Goal: Task Accomplishment & Management: Complete application form

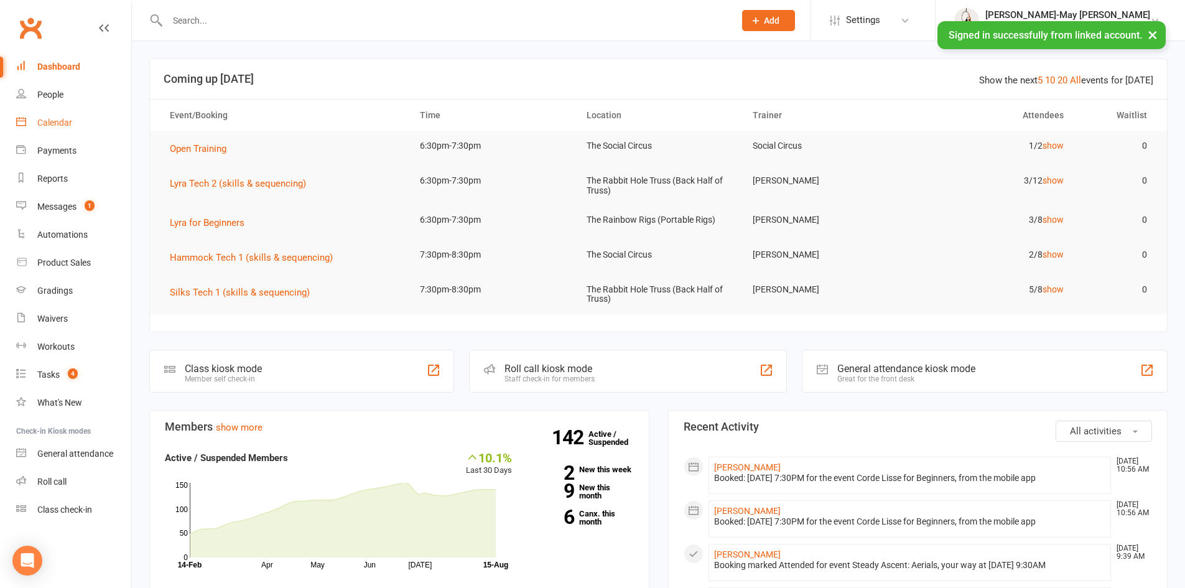
click at [54, 131] on link "Calendar" at bounding box center [73, 123] width 115 height 28
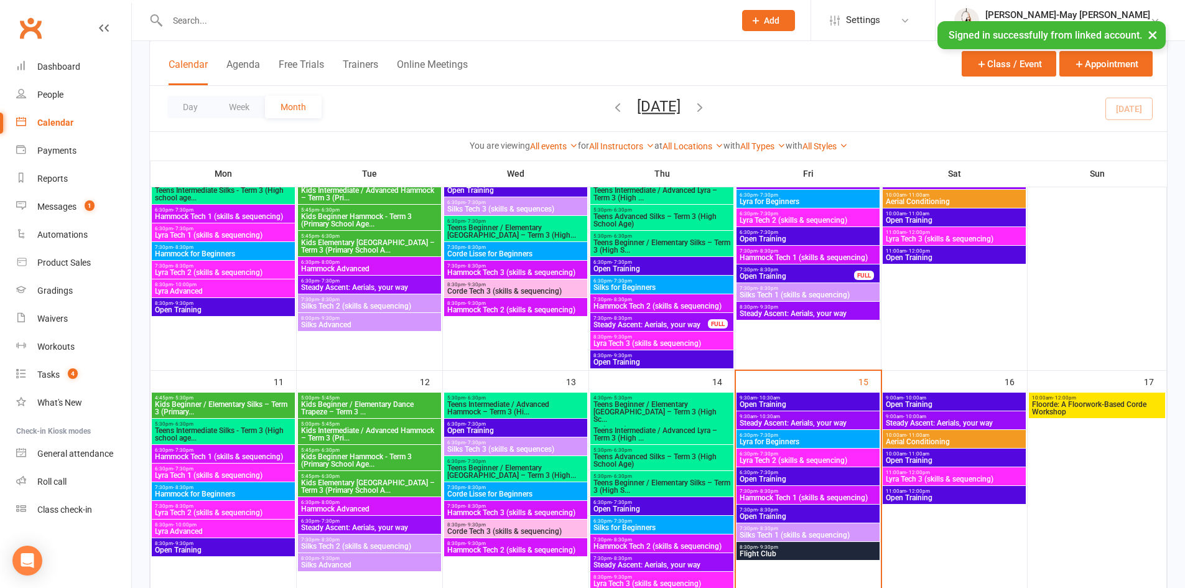
scroll to position [435, 0]
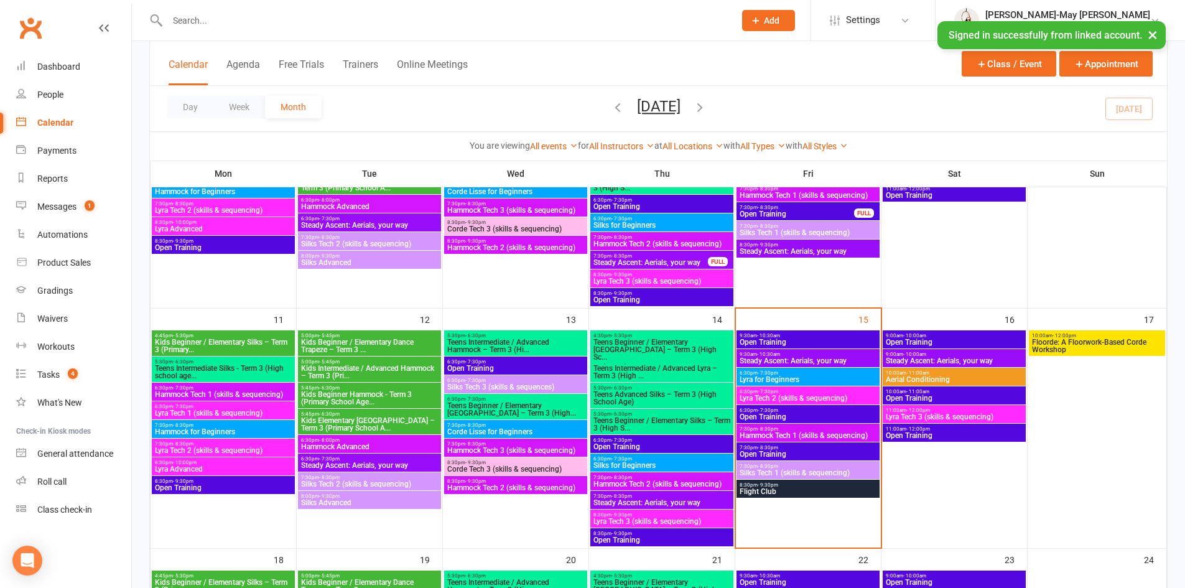
click at [800, 450] on span "Open Training" at bounding box center [808, 453] width 138 height 7
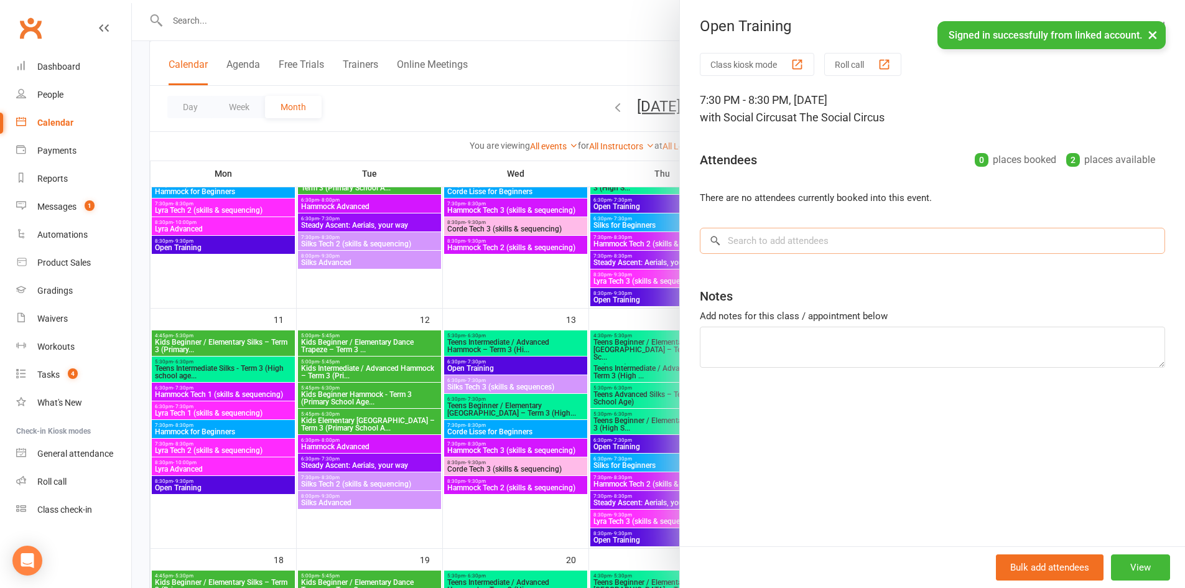
click at [882, 241] on input "search" at bounding box center [932, 241] width 465 height 26
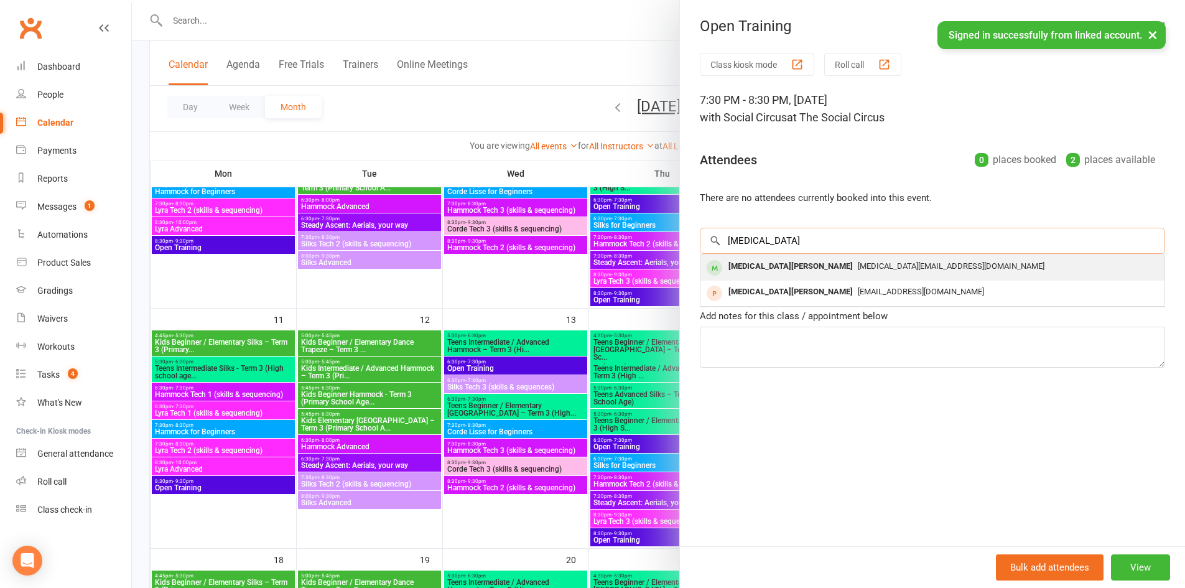
type input "[MEDICAL_DATA]"
click at [853, 274] on div "[MEDICAL_DATA][EMAIL_ADDRESS][DOMAIN_NAME]" at bounding box center [932, 266] width 454 height 18
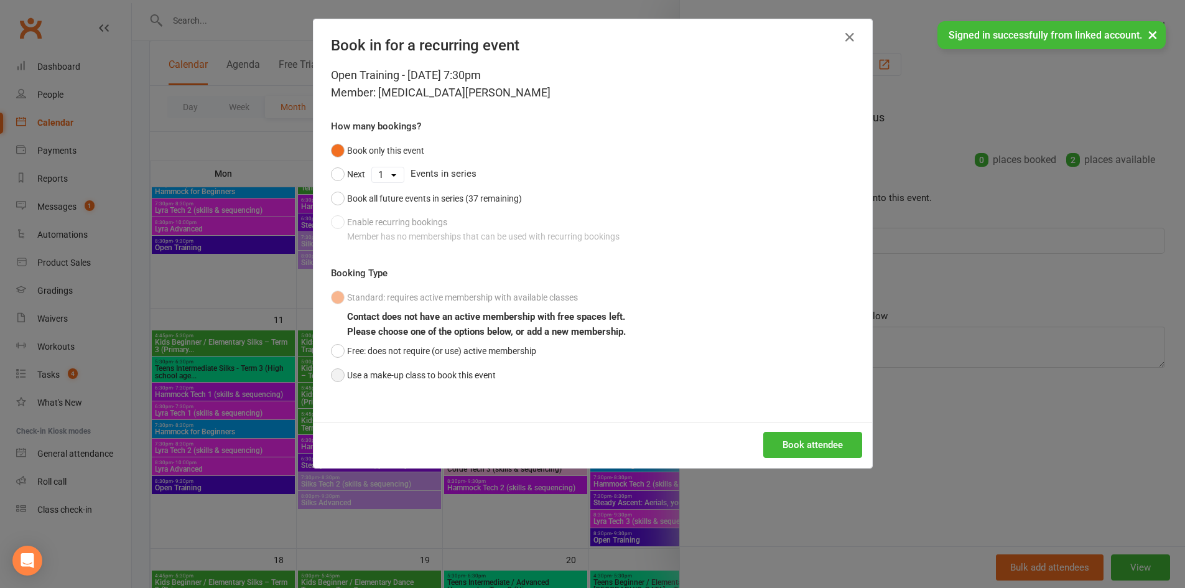
click at [452, 367] on button "Use a make-up class to book this event" at bounding box center [413, 375] width 165 height 24
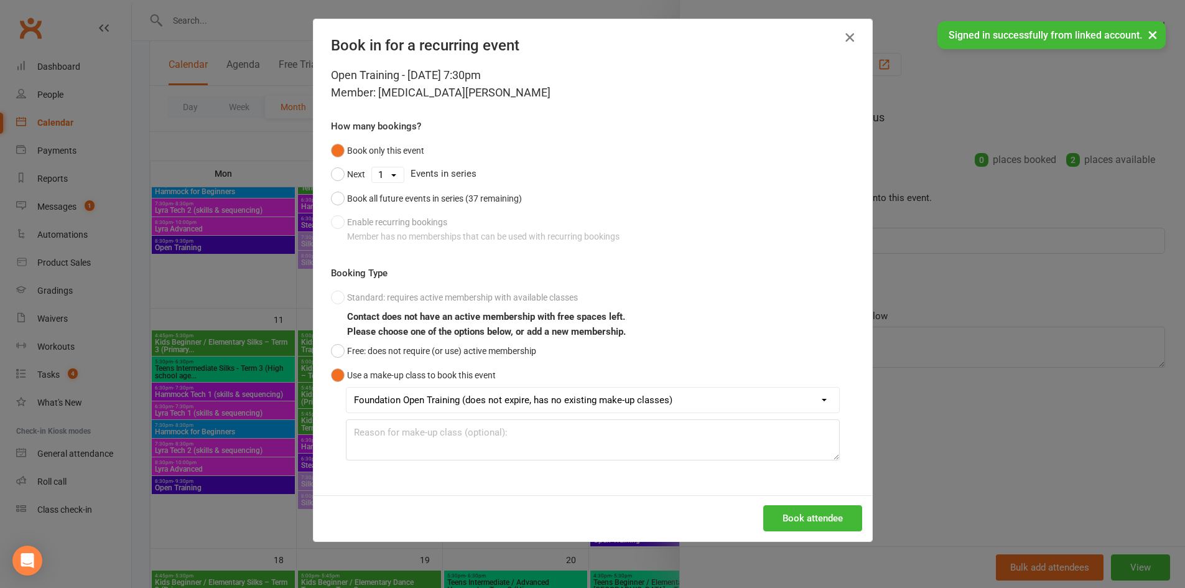
click at [846, 35] on icon "button" at bounding box center [849, 37] width 15 height 15
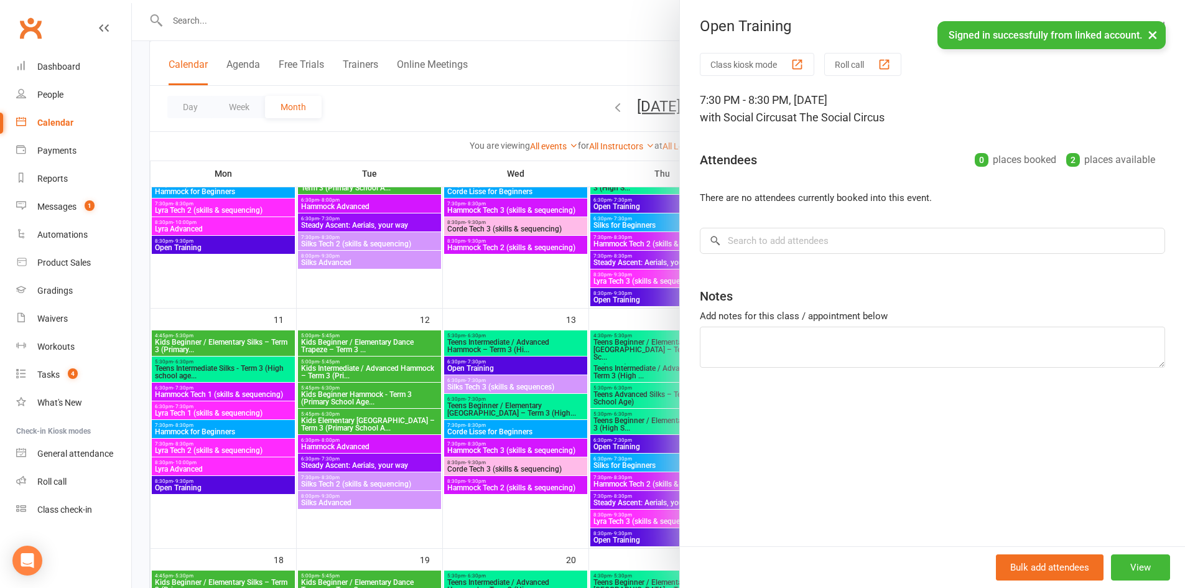
click at [555, 75] on div at bounding box center [658, 294] width 1053 height 588
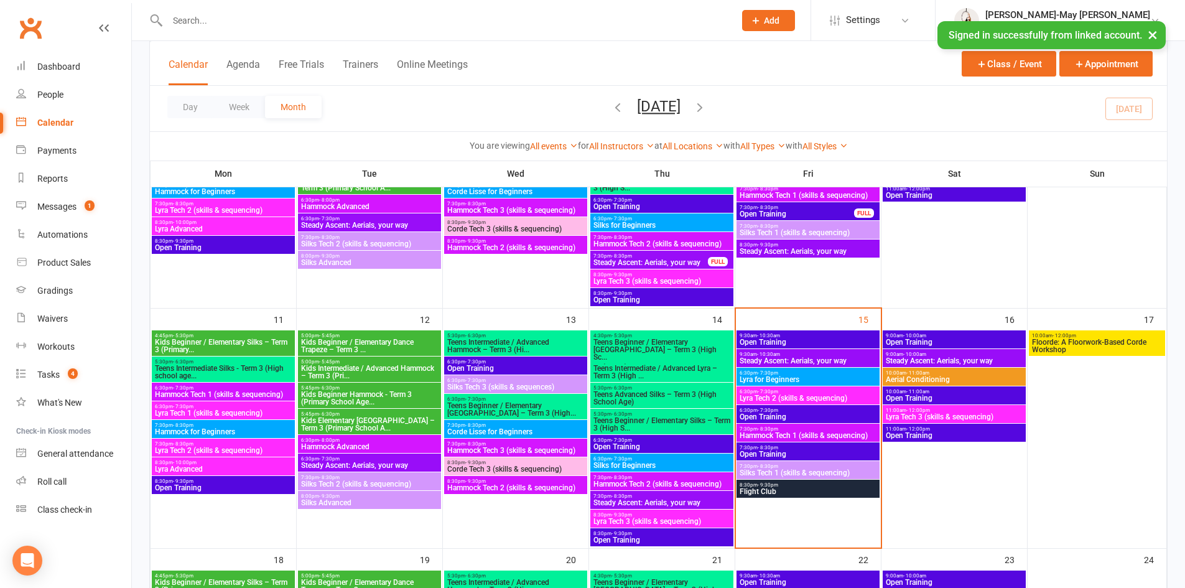
click at [801, 484] on span "8:30pm - 9:30pm" at bounding box center [808, 485] width 138 height 6
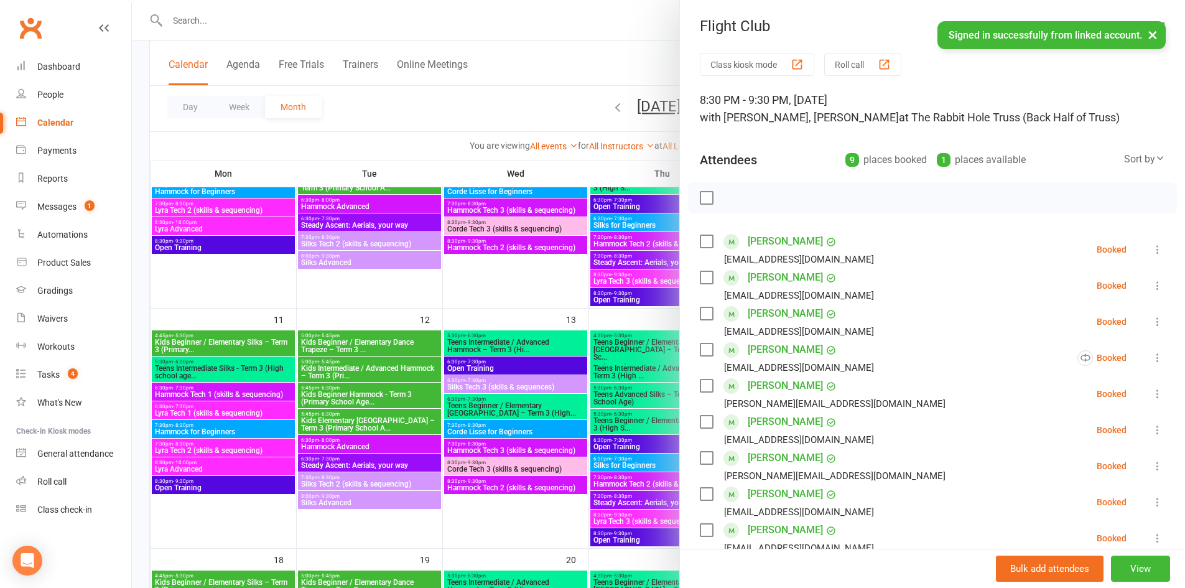
click at [1151, 397] on icon at bounding box center [1157, 393] width 12 height 12
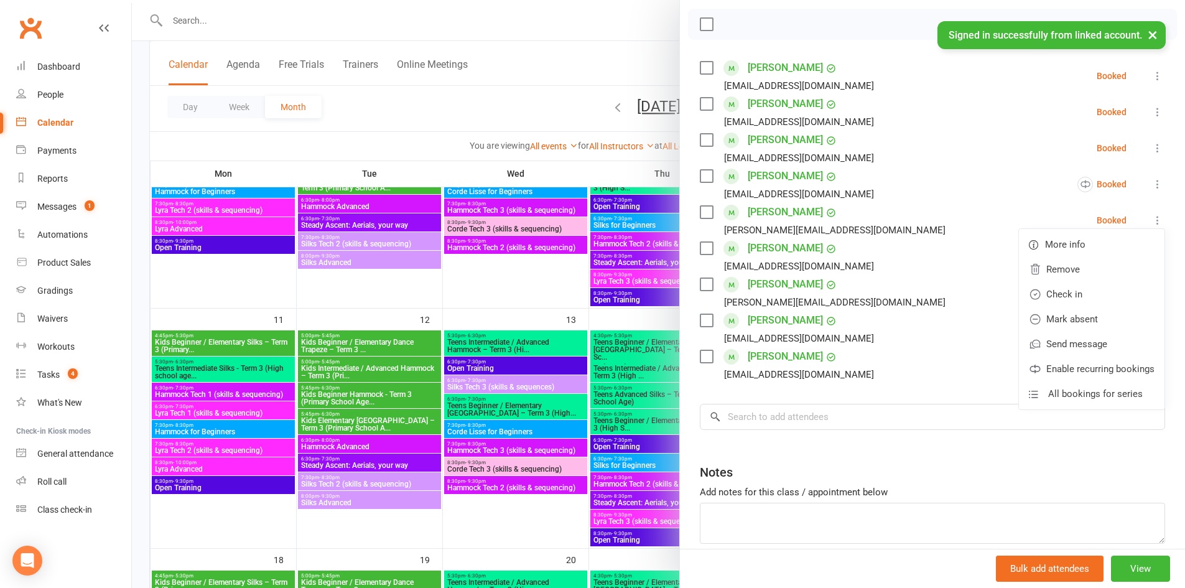
scroll to position [169, 0]
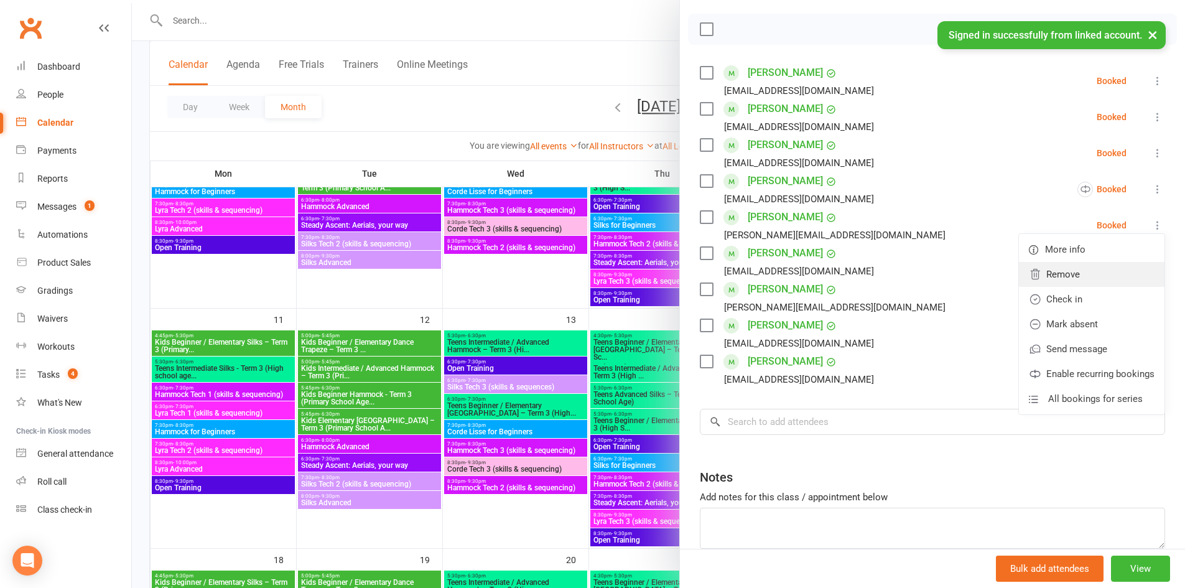
click at [1042, 274] on link "Remove" at bounding box center [1092, 274] width 146 height 25
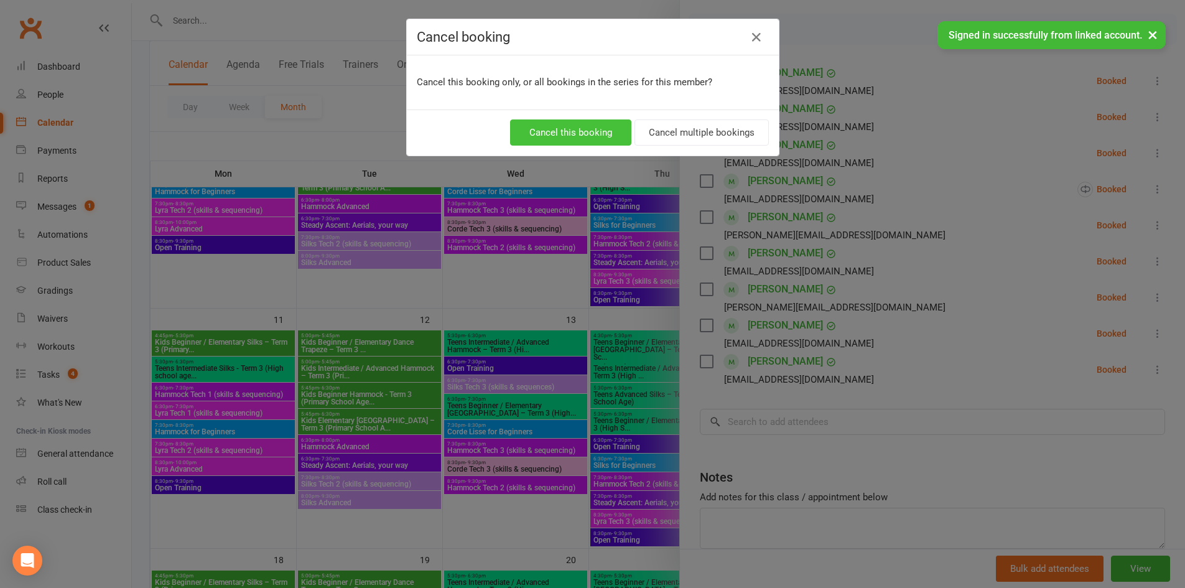
click at [582, 133] on button "Cancel this booking" at bounding box center [570, 132] width 121 height 26
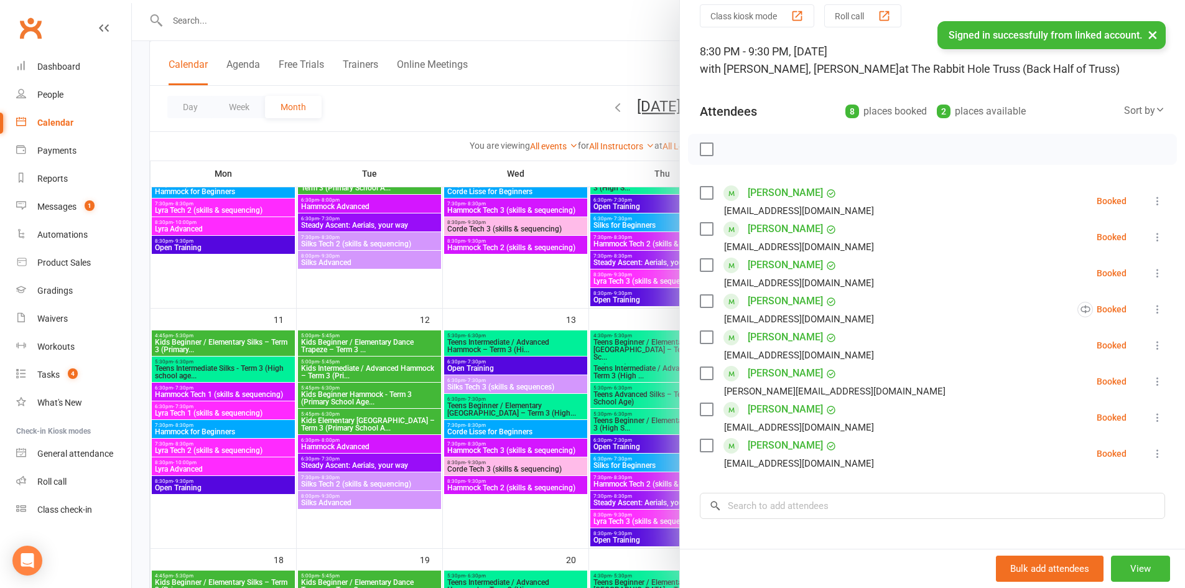
scroll to position [0, 0]
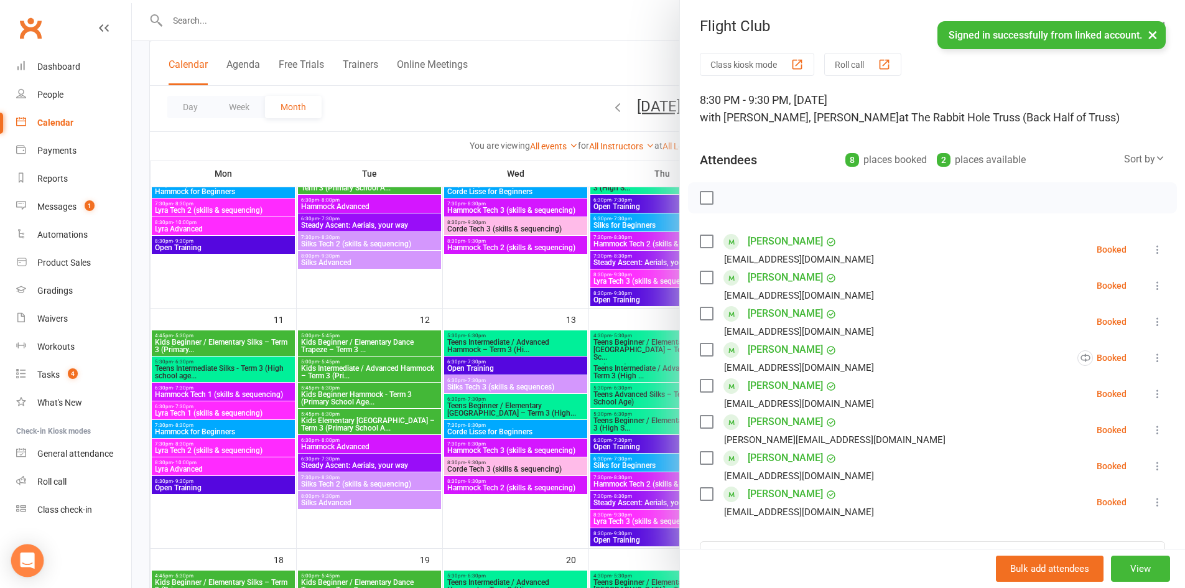
click at [28, 556] on icon "Open Intercom Messenger" at bounding box center [27, 560] width 14 height 16
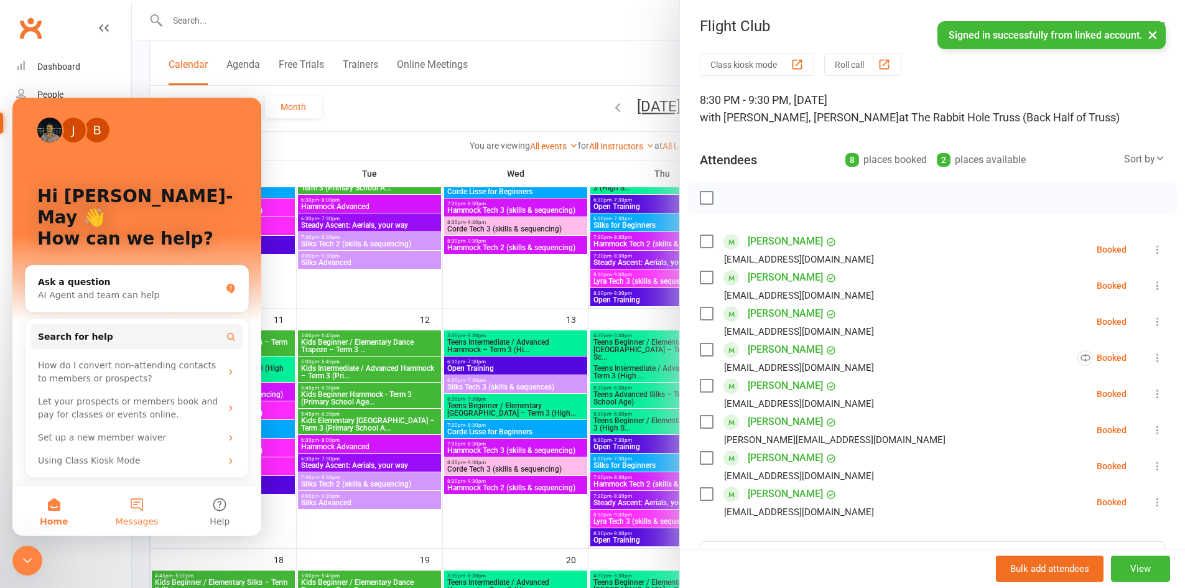
click at [143, 504] on button "Messages" at bounding box center [136, 511] width 83 height 50
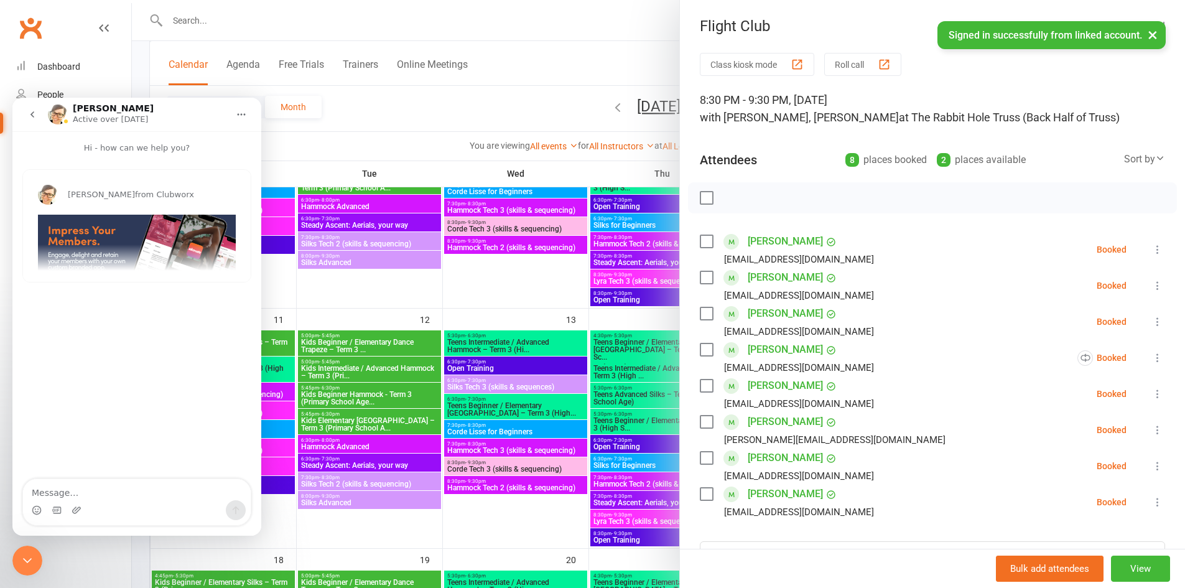
click at [30, 111] on icon "go back" at bounding box center [32, 114] width 10 height 10
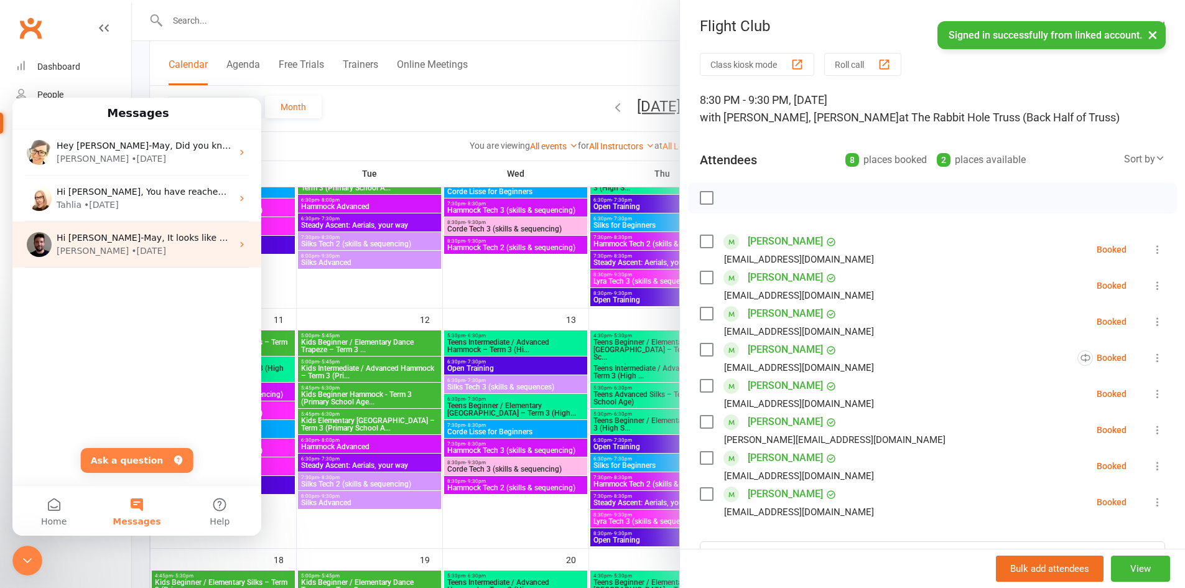
click at [144, 259] on div "Hi [PERSON_NAME]-May, It looks like you are checking out reports. Below are som…" at bounding box center [136, 244] width 249 height 46
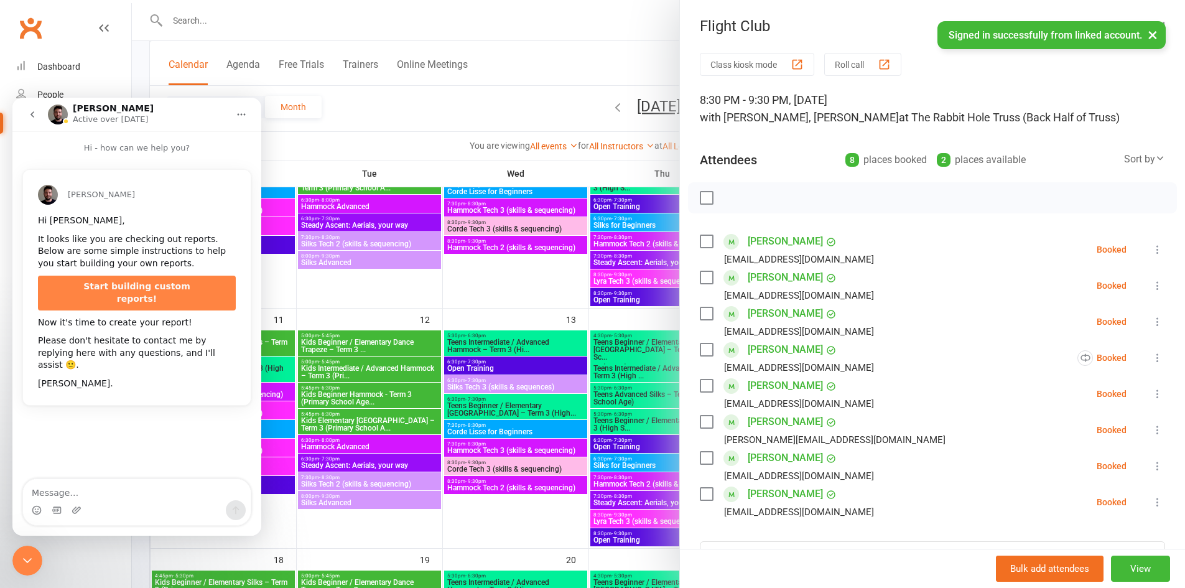
click at [30, 114] on icon "go back" at bounding box center [32, 114] width 4 height 6
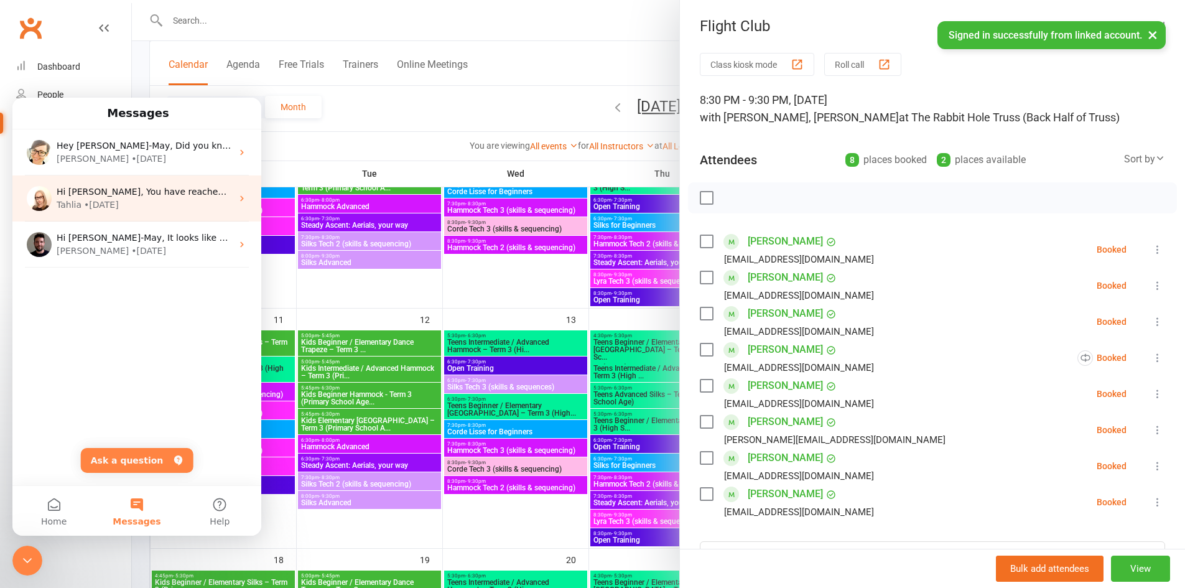
click at [117, 190] on span "Hi [PERSON_NAME], You have reached one of the most powerful pages in Clubworx. …" at bounding box center [980, 192] width 1847 height 10
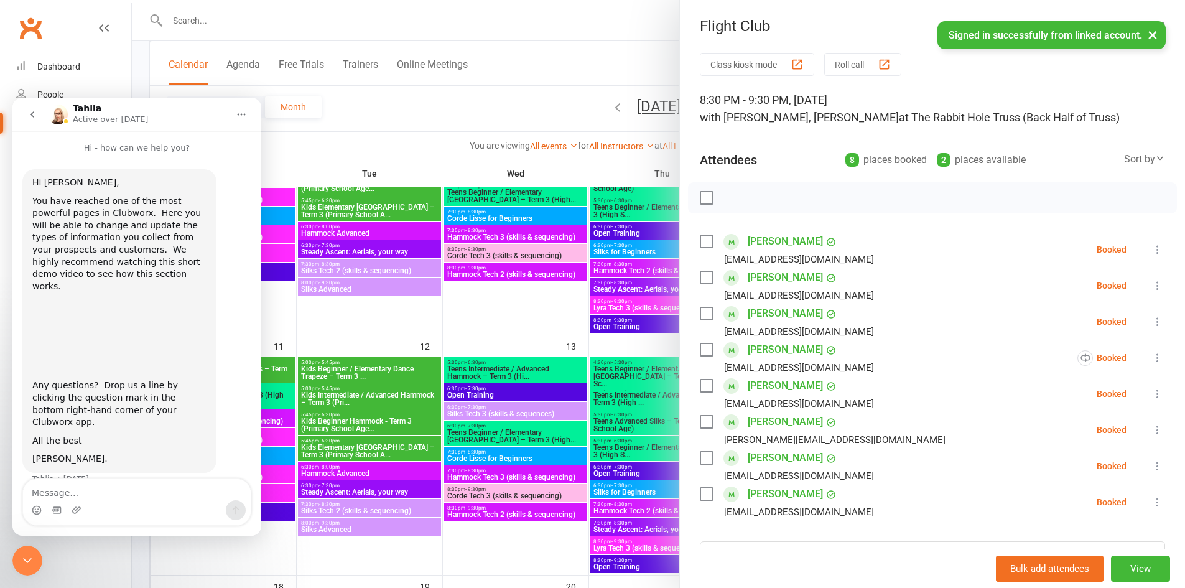
scroll to position [373, 0]
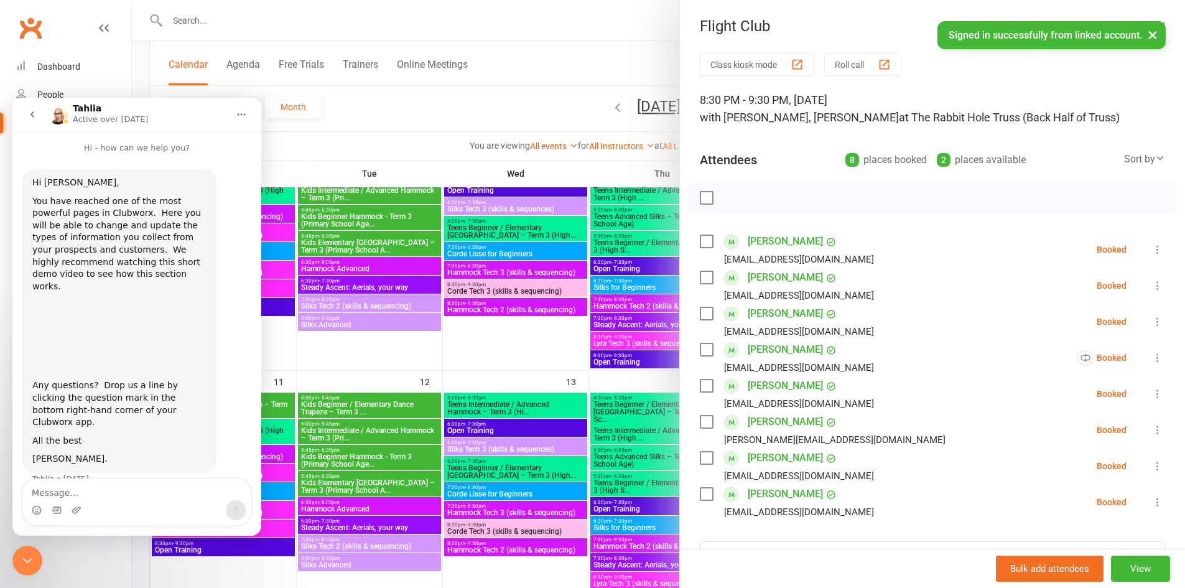
click at [33, 118] on icon "go back" at bounding box center [32, 114] width 10 height 10
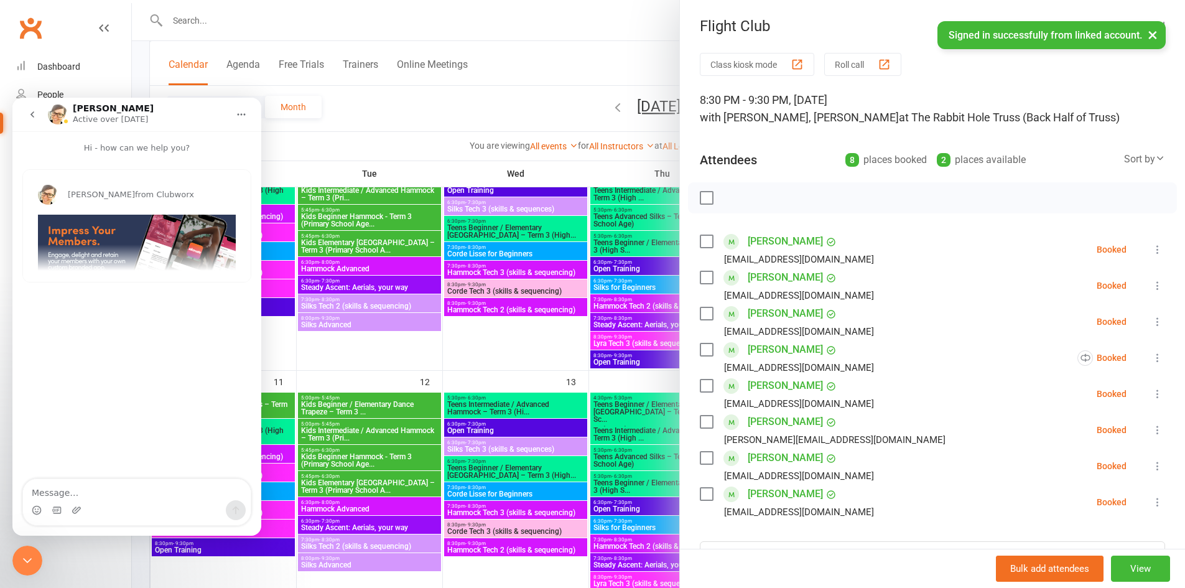
click at [135, 197] on span "from Clubworx" at bounding box center [164, 194] width 59 height 9
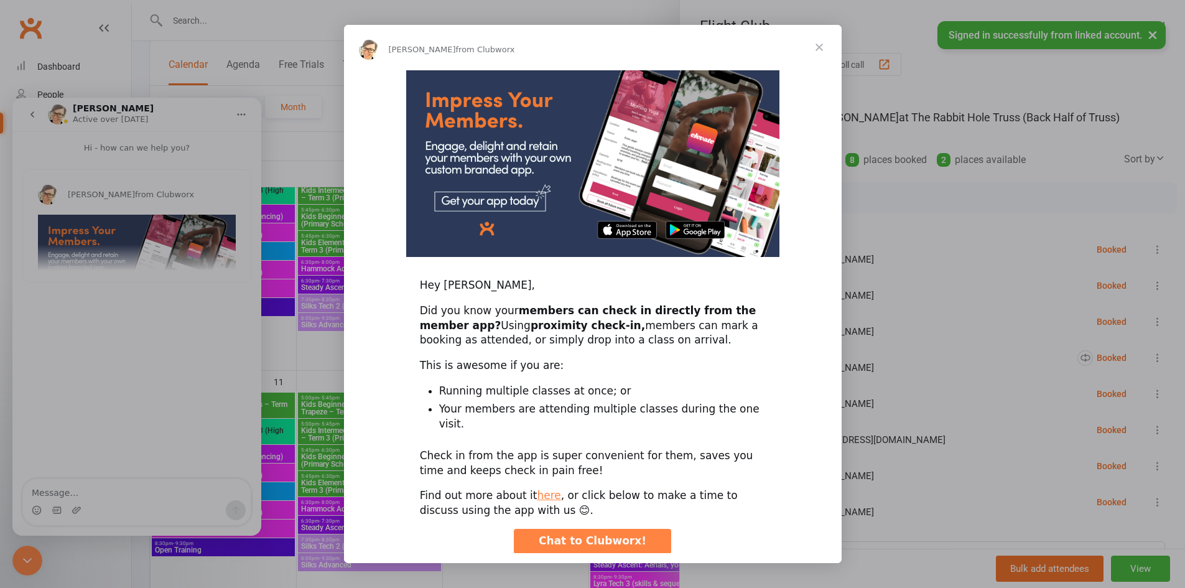
scroll to position [0, 0]
click at [817, 45] on span "Close" at bounding box center [819, 47] width 45 height 45
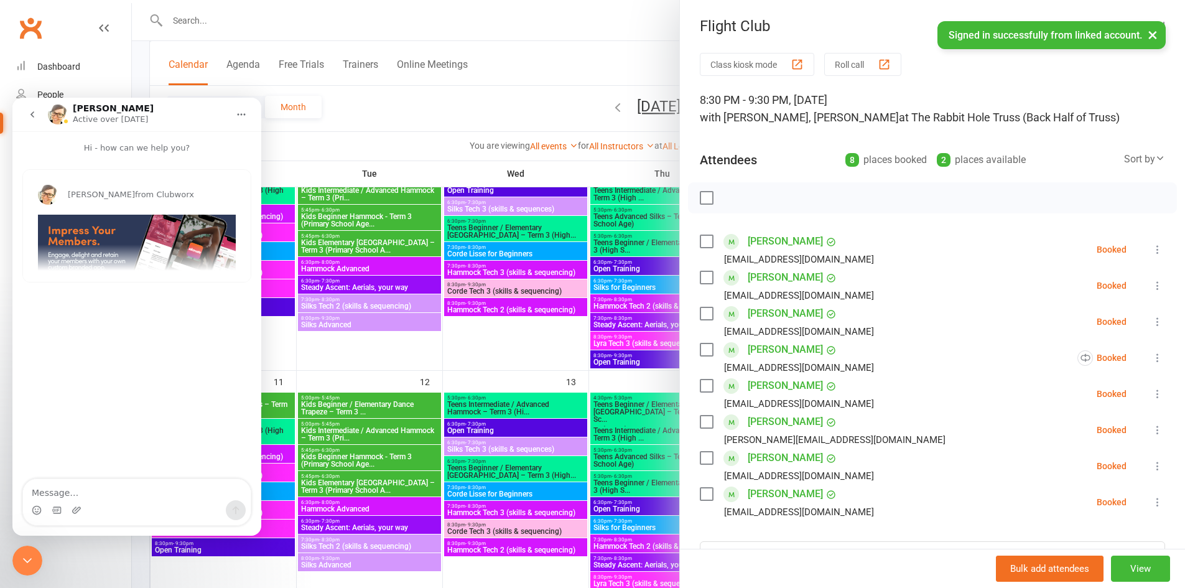
click at [32, 116] on icon "go back" at bounding box center [32, 114] width 10 height 10
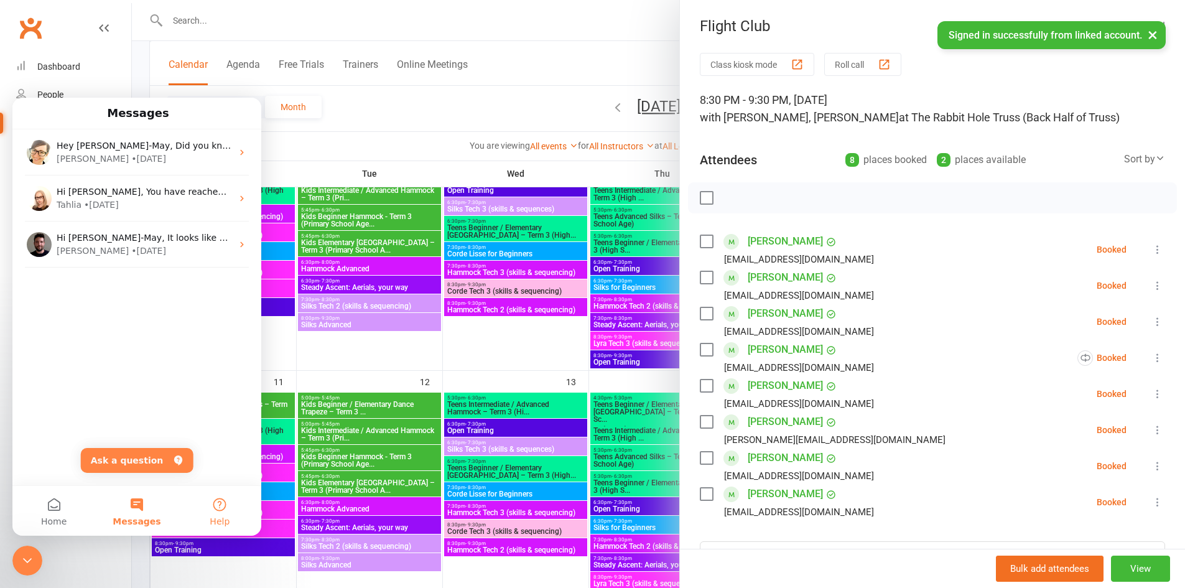
click at [219, 509] on button "Help" at bounding box center [219, 511] width 83 height 50
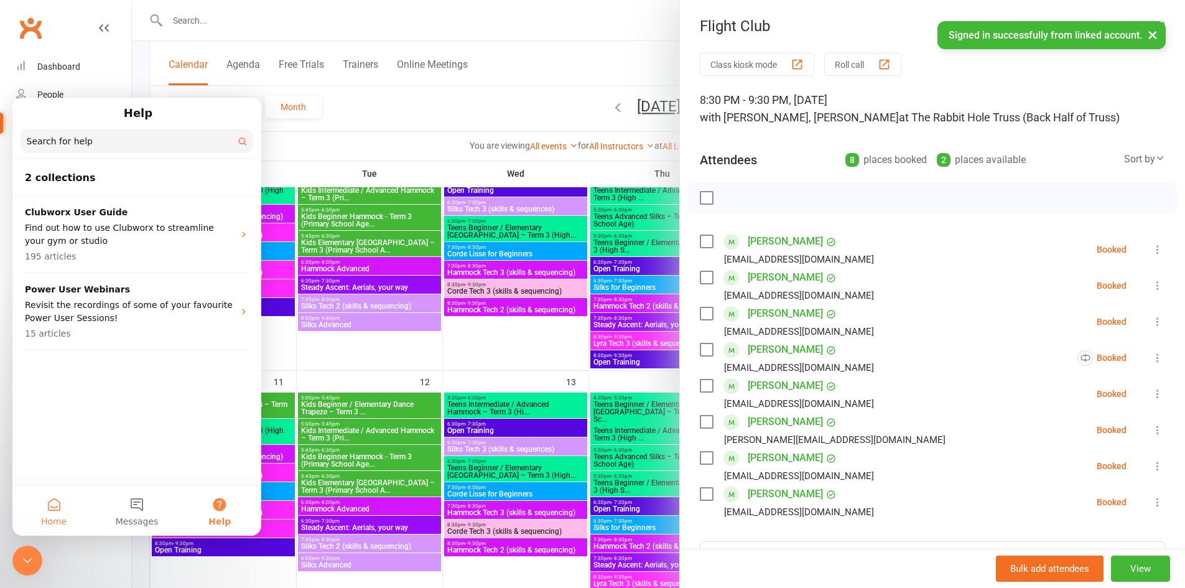
click at [53, 504] on button "Home" at bounding box center [53, 511] width 83 height 50
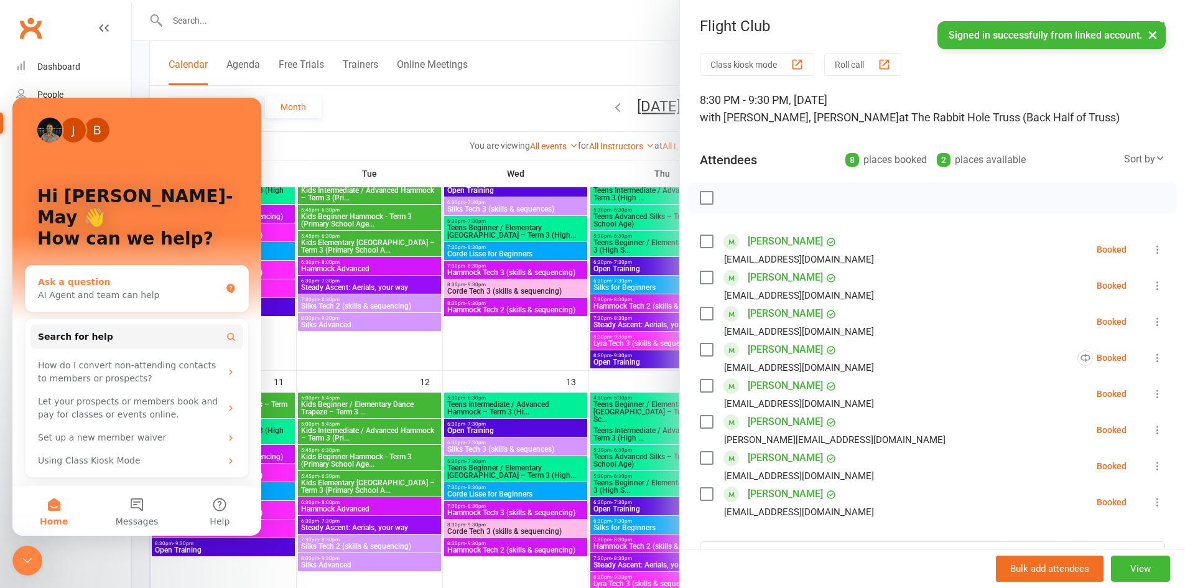
click at [99, 289] on div "AI Agent and team can help" at bounding box center [129, 295] width 183 height 13
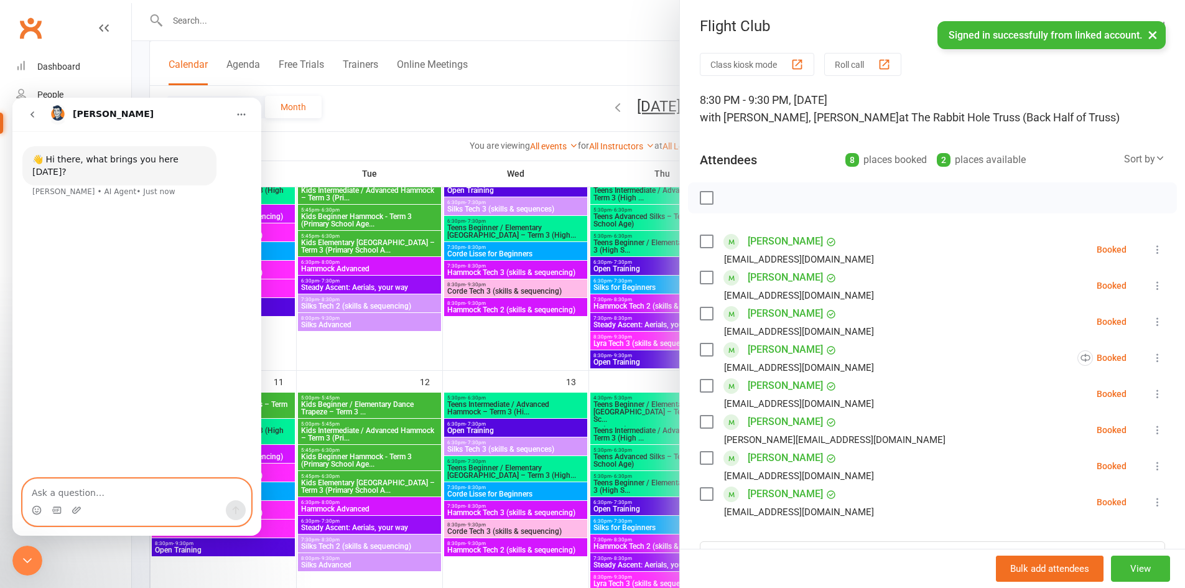
paste textarea "Hey team, Currently using the API access you've previously provided (here), but…"
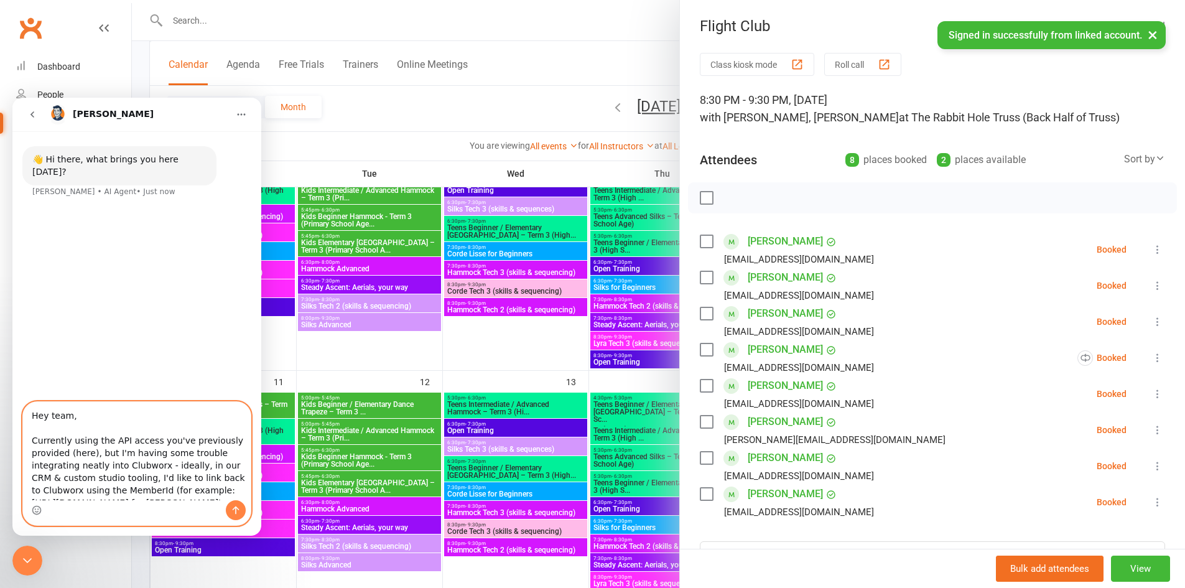
click at [90, 453] on textarea "Hey team, Currently using the API access you've previously provided (here), but…" at bounding box center [137, 451] width 228 height 98
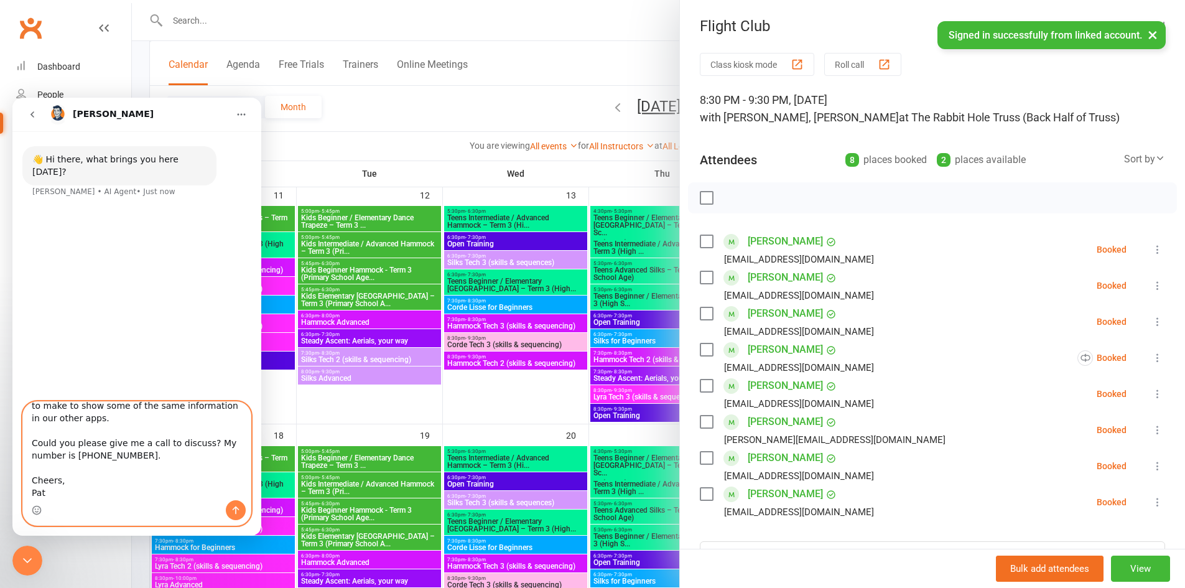
scroll to position [622, 0]
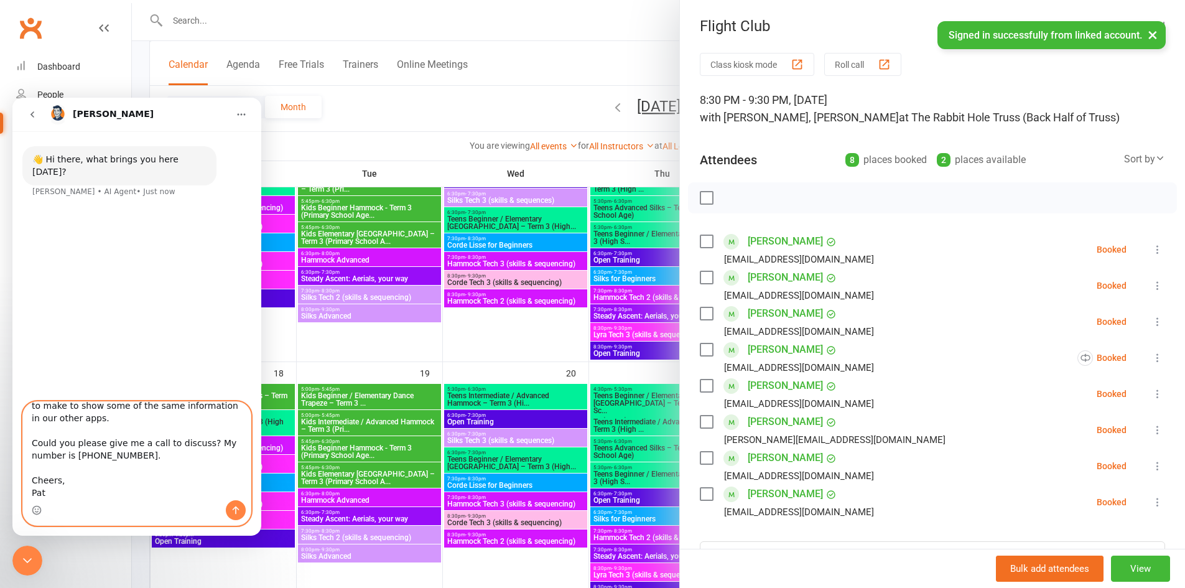
click at [55, 493] on textarea "Hey team, Currently using the API access you've previously provided, but I'm ha…" at bounding box center [137, 451] width 228 height 98
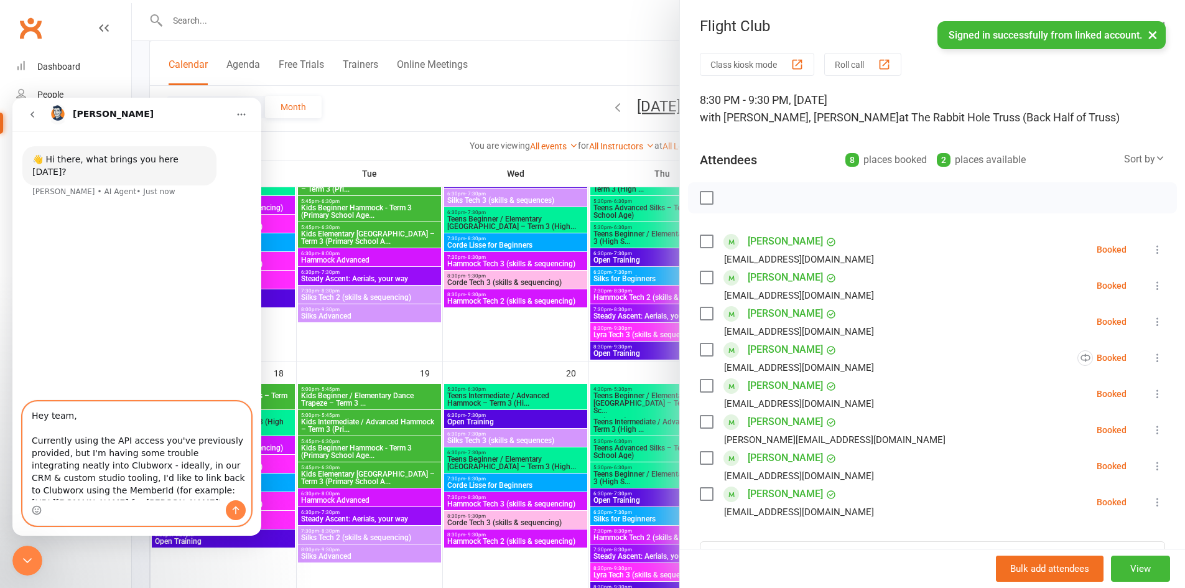
click at [32, 419] on textarea "Hey team, Currently using the API access you've previously provided, but I'm ha…" at bounding box center [137, 451] width 228 height 98
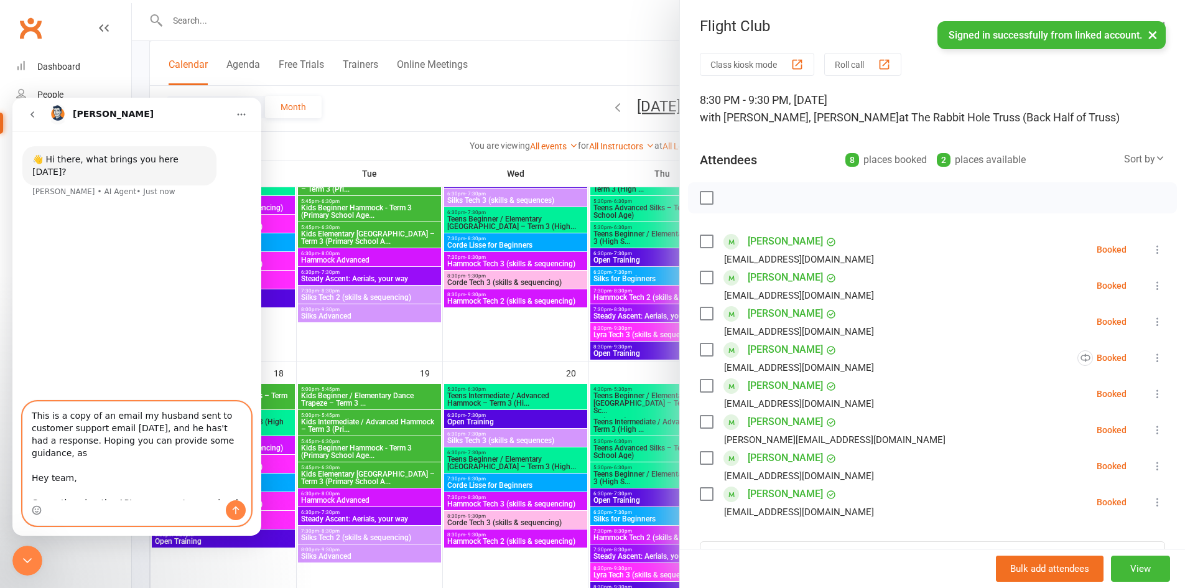
click at [214, 428] on textarea "This is a copy of an email my husband sent to customer support email [DATE], an…" at bounding box center [137, 451] width 228 height 98
click at [211, 428] on textarea "This is a copy of an email my husband sent to customer support email [DATE], an…" at bounding box center [137, 451] width 228 height 98
click at [89, 456] on textarea "This is a copy of an email my husband sent to customer support email [DATE], an…" at bounding box center [137, 451] width 228 height 98
type textarea "This is a copy of an email my husband sent to customer support email [DATE], an…"
click at [236, 510] on icon "Send a message…" at bounding box center [236, 510] width 7 height 8
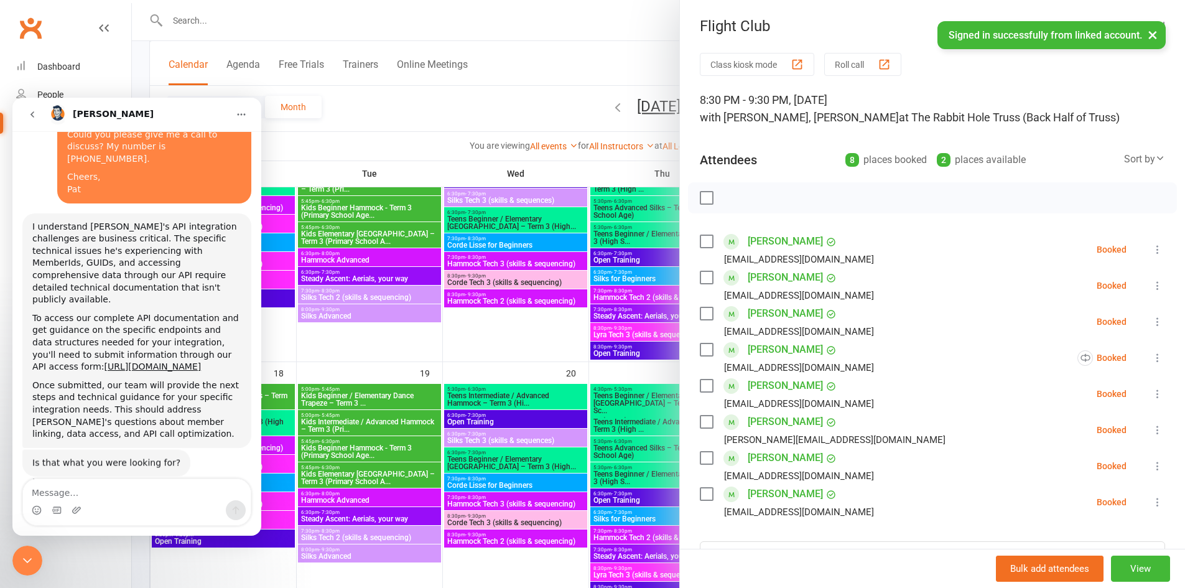
scroll to position [415, 0]
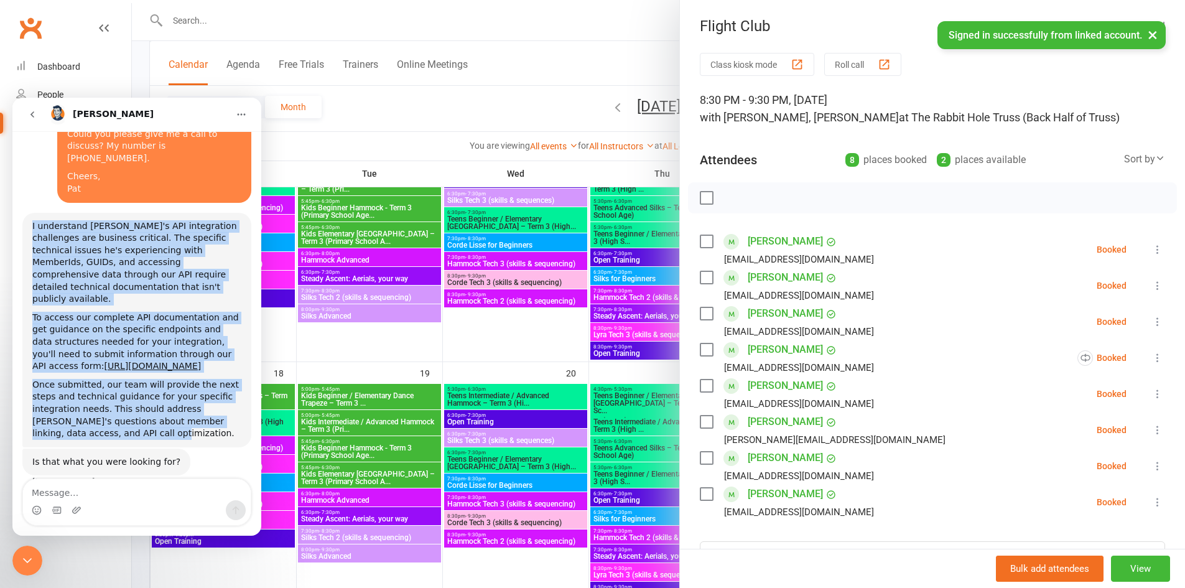
drag, startPoint x: 124, startPoint y: 409, endPoint x: 32, endPoint y: 191, distance: 236.3
click at [32, 213] on div "I understand [PERSON_NAME]'s API integration challenges are business critical. …" at bounding box center [136, 330] width 229 height 234
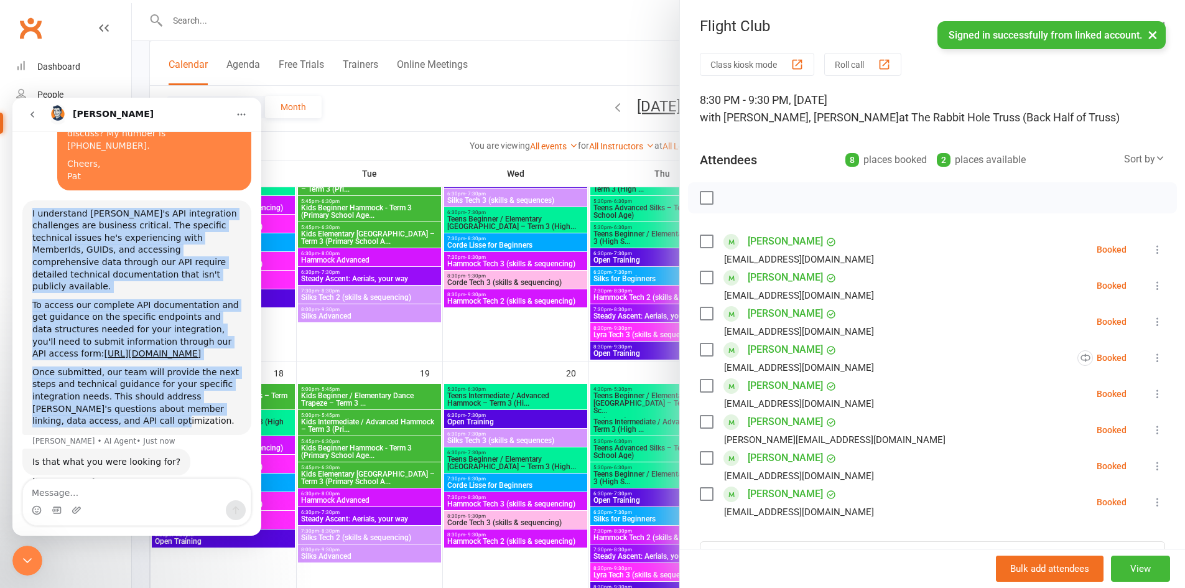
copy div "I understand [PERSON_NAME]'s API integration challenges are business critical. …"
click at [117, 491] on textarea "Message…" at bounding box center [137, 489] width 228 height 21
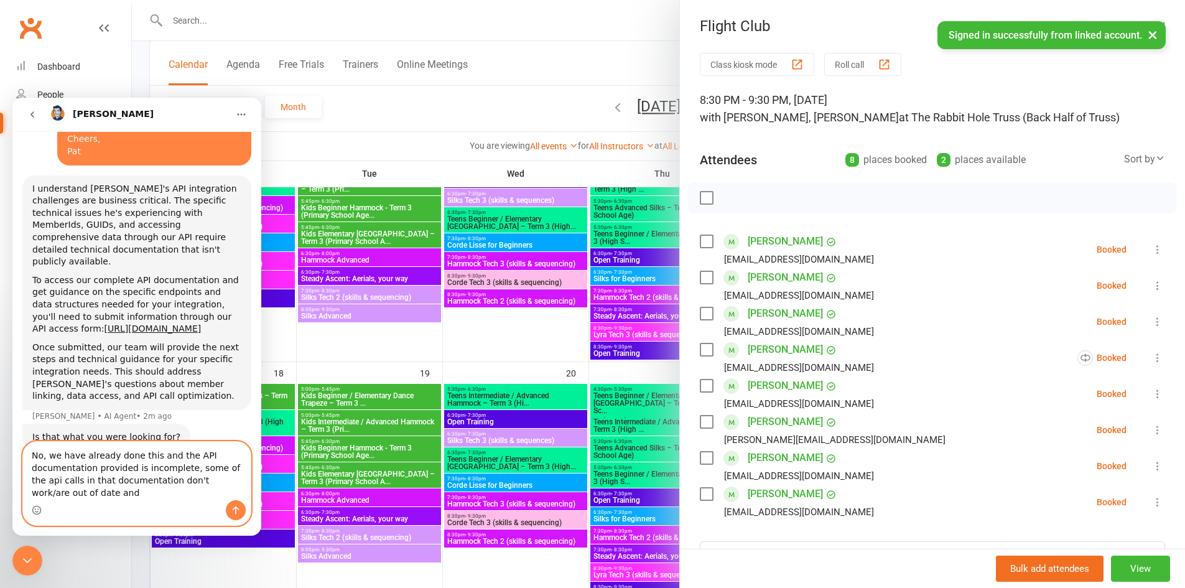
scroll to position [453, 0]
type textarea "No, we have already done this and the API documentation provided is incomplete,…"
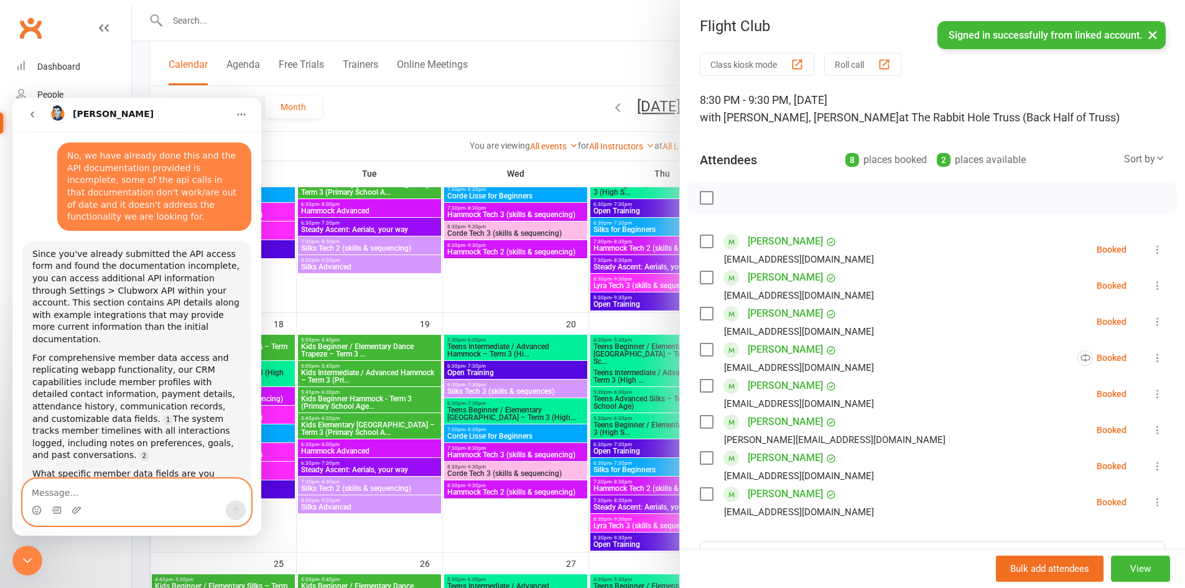
scroll to position [809, 0]
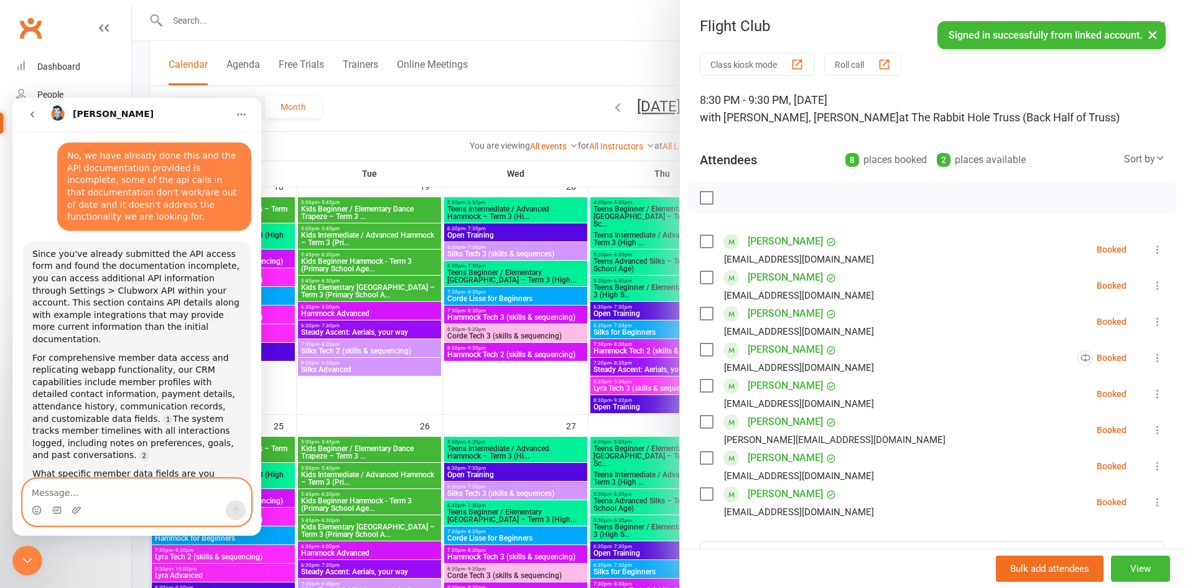
click at [134, 491] on textarea "Message…" at bounding box center [137, 489] width 228 height 21
type textarea "MemberId"
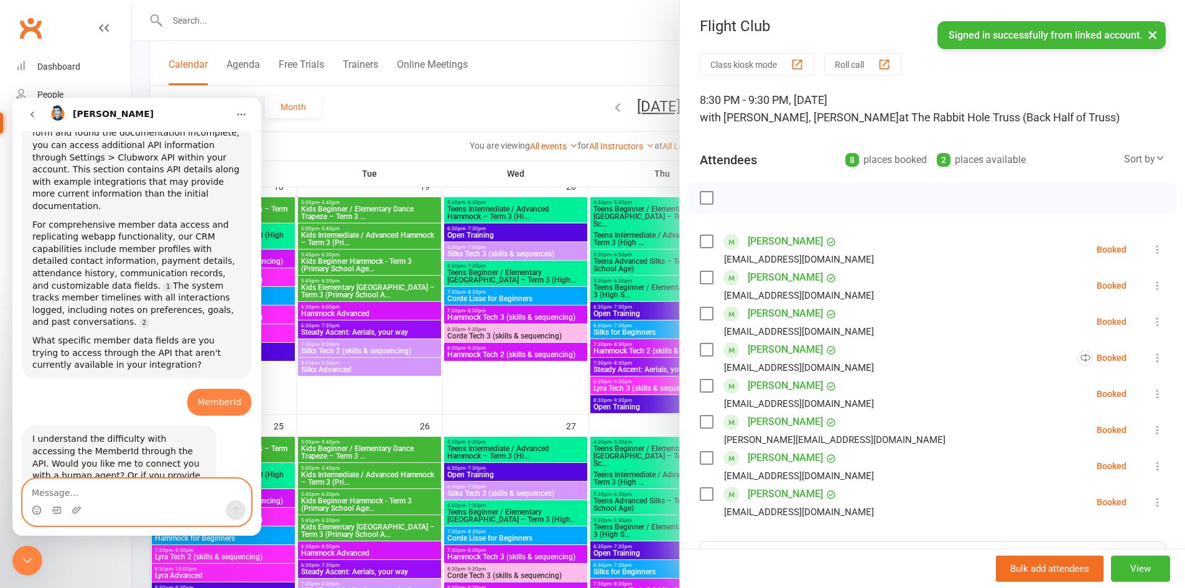
scroll to position [905, 0]
type textarea "I would like a human agent please"
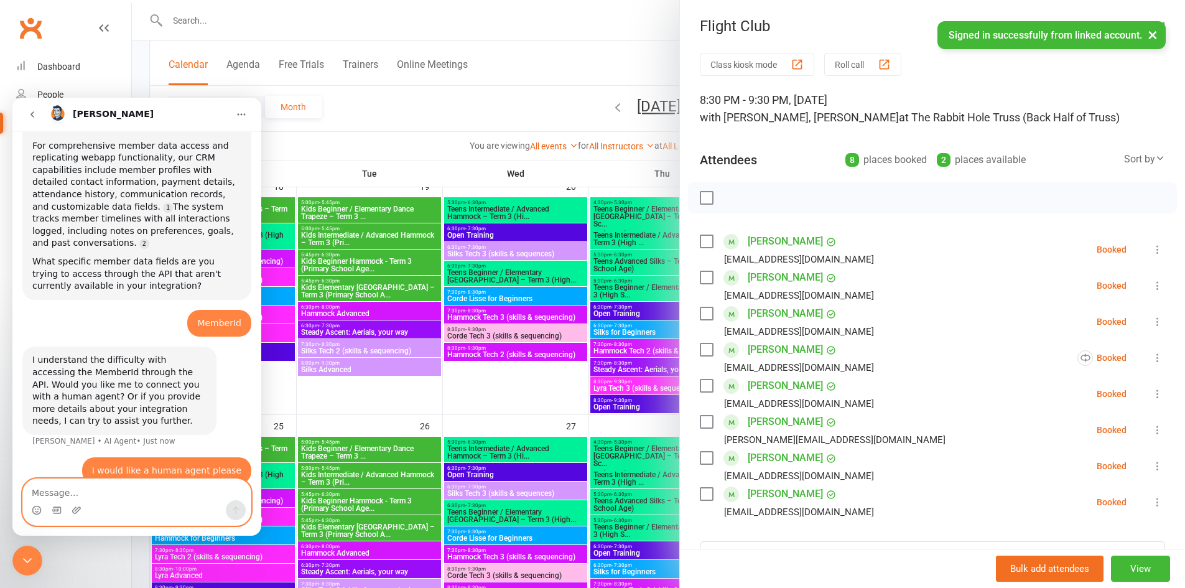
scroll to position [982, 0]
click at [1154, 34] on button "×" at bounding box center [1152, 34] width 22 height 27
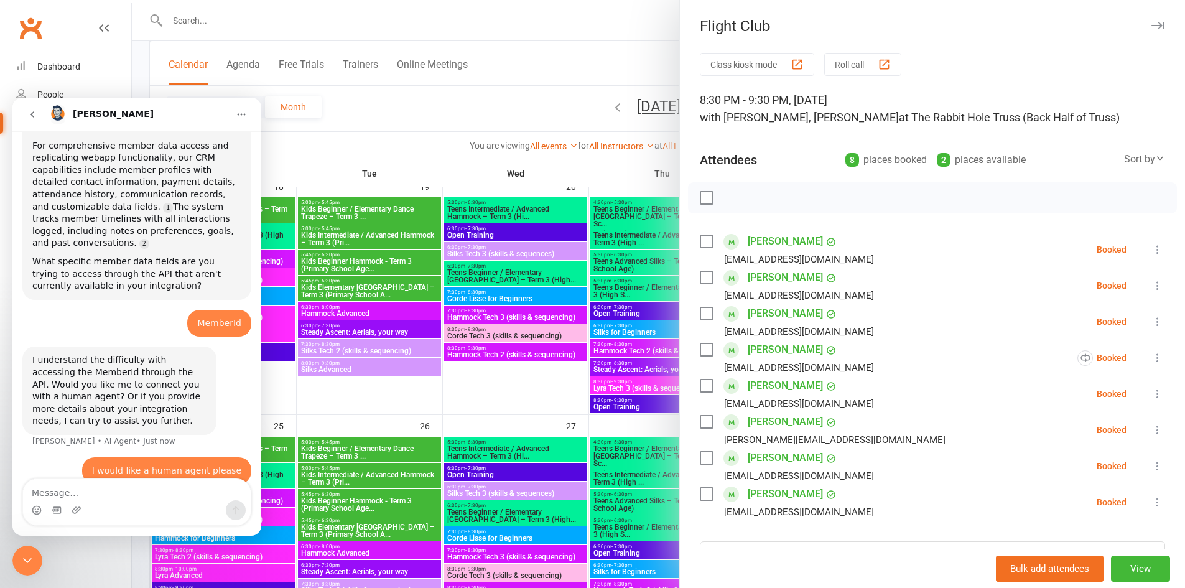
click at [1151, 25] on icon "button" at bounding box center [1157, 25] width 13 height 7
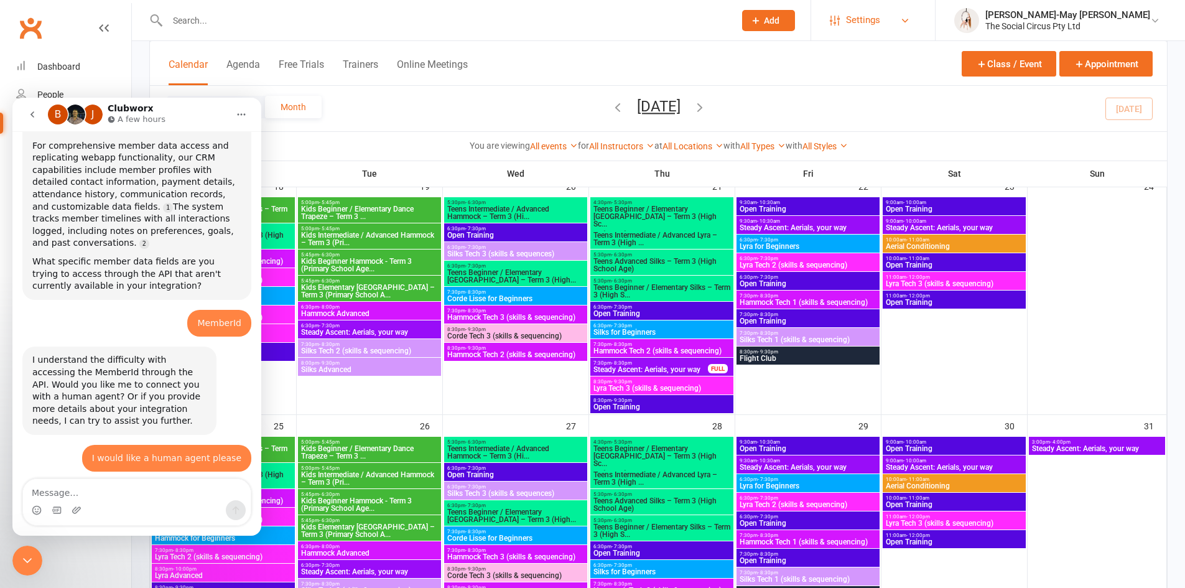
click at [880, 23] on span "Settings" at bounding box center [863, 20] width 34 height 28
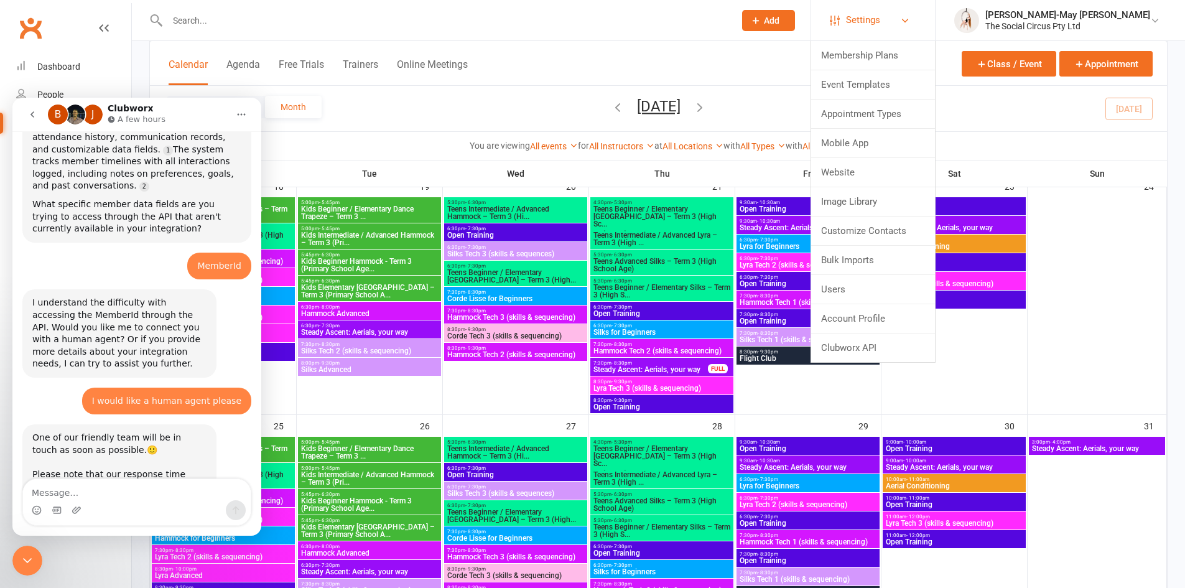
scroll to position [1040, 0]
click at [893, 290] on link "Users" at bounding box center [873, 289] width 124 height 29
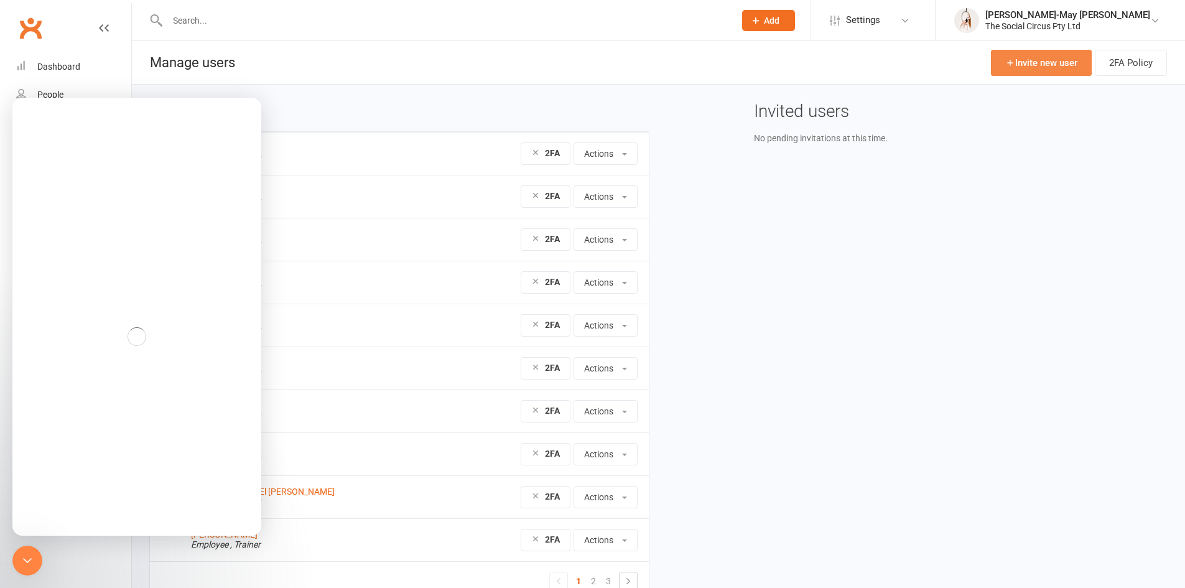
click at [1044, 61] on link "Invite new user" at bounding box center [1041, 63] width 101 height 26
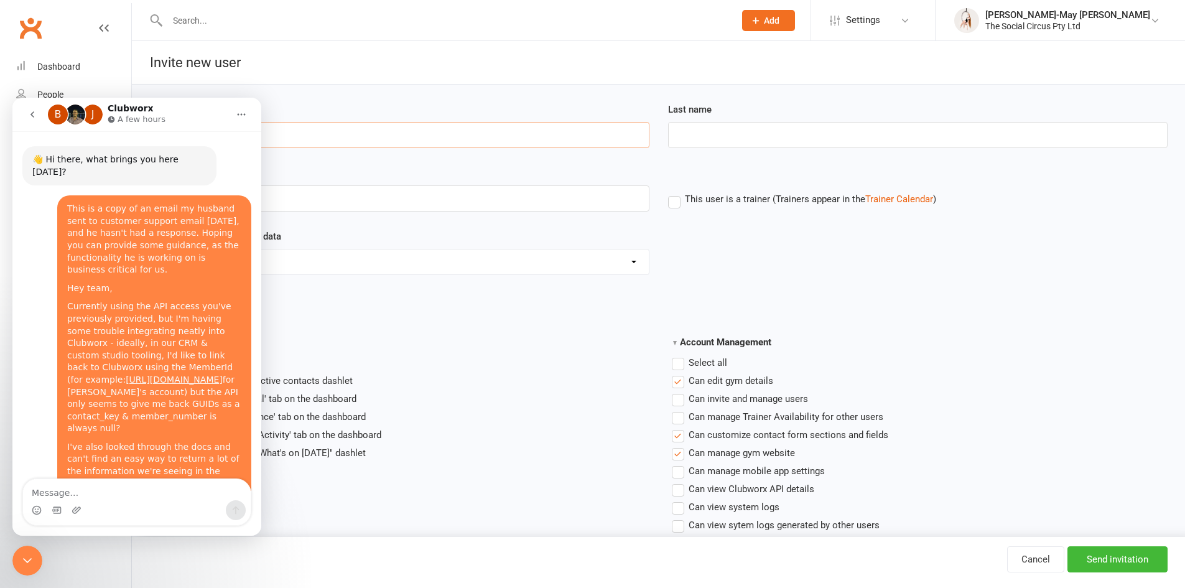
click at [330, 139] on input "First name" at bounding box center [399, 135] width 500 height 26
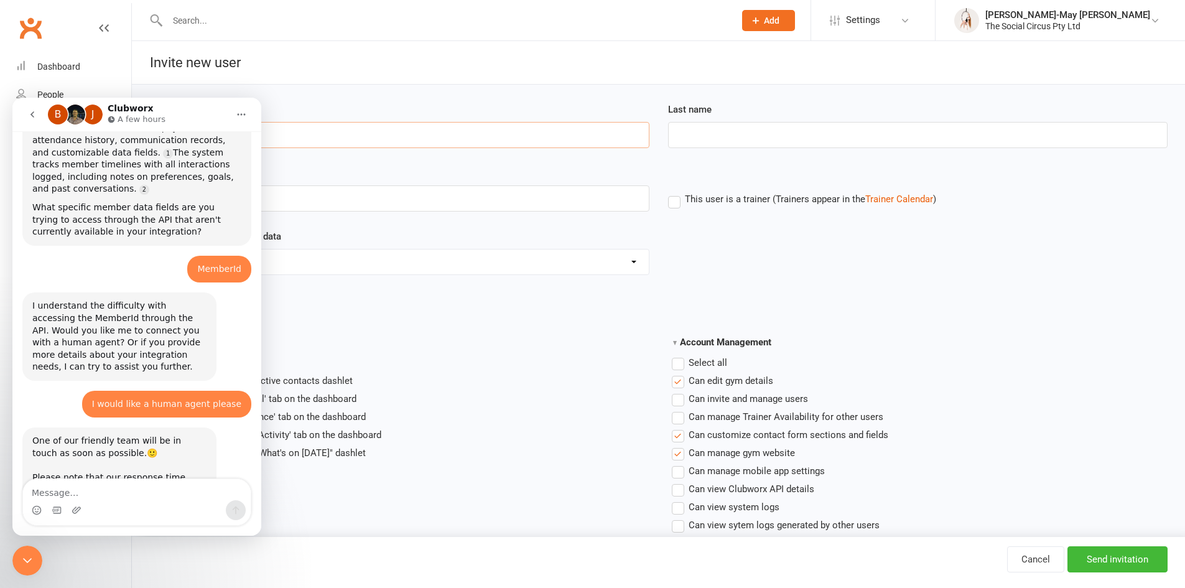
scroll to position [1027, 0]
type input "Pat"
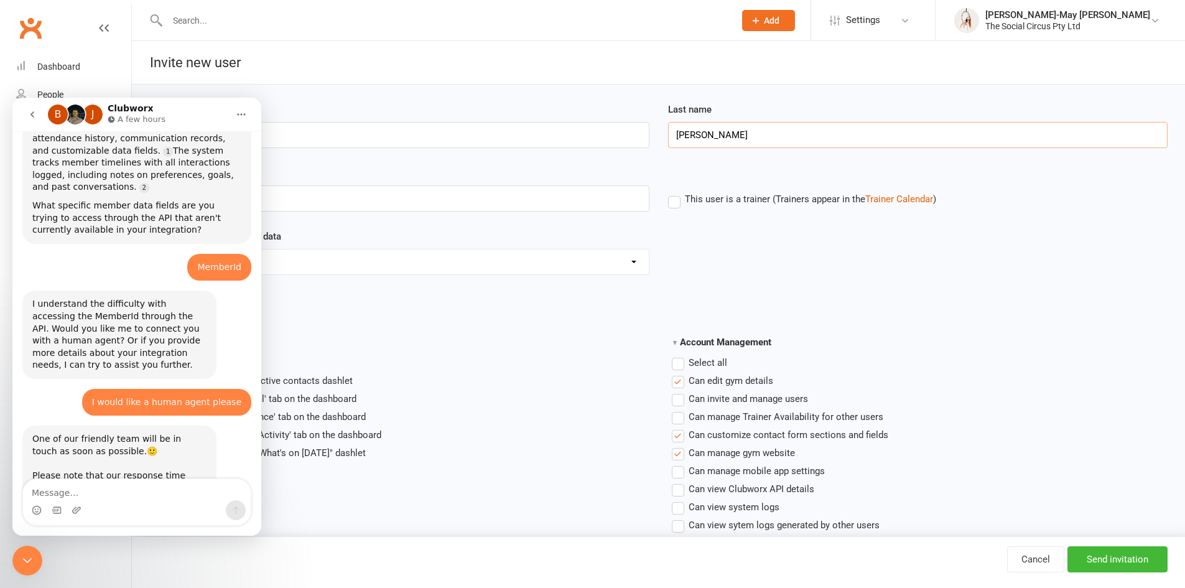
type input "Hermens"
click at [236, 118] on icon "Home" at bounding box center [241, 114] width 10 height 10
click at [244, 118] on icon "Home" at bounding box center [241, 114] width 10 height 10
click at [31, 557] on icon "Close Intercom Messenger" at bounding box center [27, 560] width 15 height 15
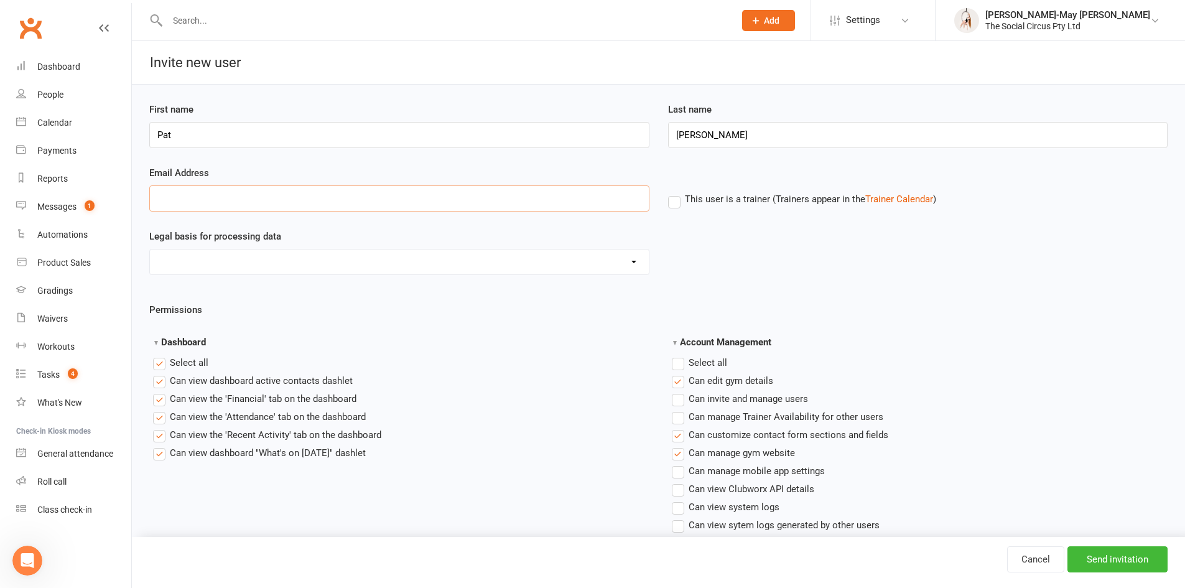
click at [252, 202] on input "Email Address" at bounding box center [399, 198] width 500 height 26
type input "[PERSON_NAME][EMAIL_ADDRESS][DOMAIN_NAME]"
click at [213, 266] on select "Consent provided by contact Legitimate Interest - Existing Customer Legitimate …" at bounding box center [399, 261] width 499 height 25
select select "Consent provided by contact"
click at [150, 249] on select "Consent provided by contact Legitimate Interest - Existing Customer Legitimate …" at bounding box center [399, 261] width 499 height 25
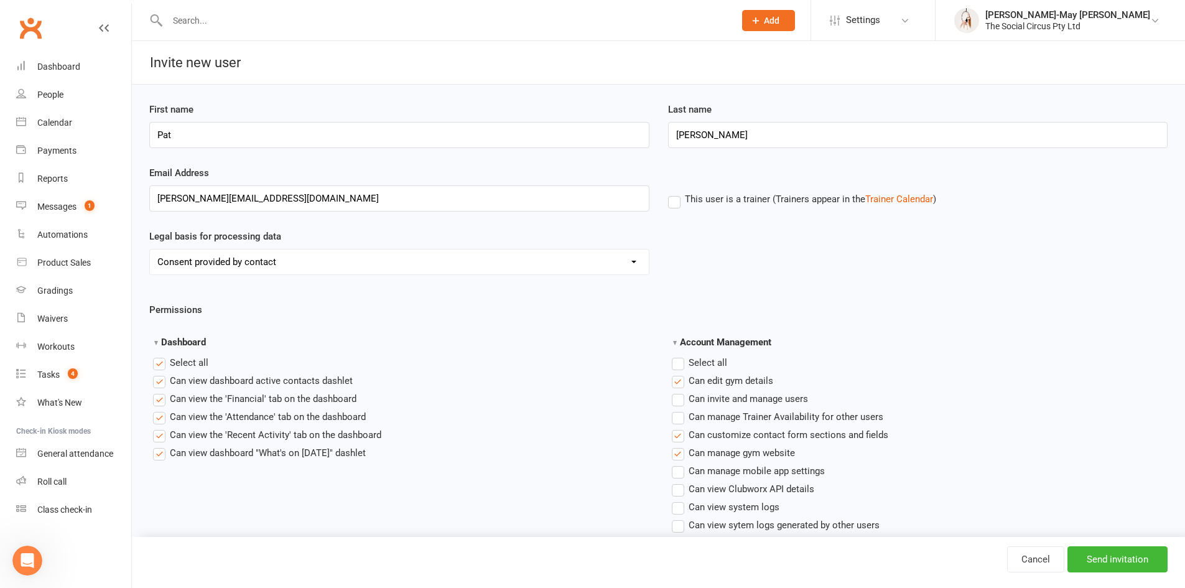
click at [681, 362] on label "Select all" at bounding box center [699, 362] width 55 height 15
click at [680, 355] on input "Account Management" at bounding box center [676, 355] width 8 height 0
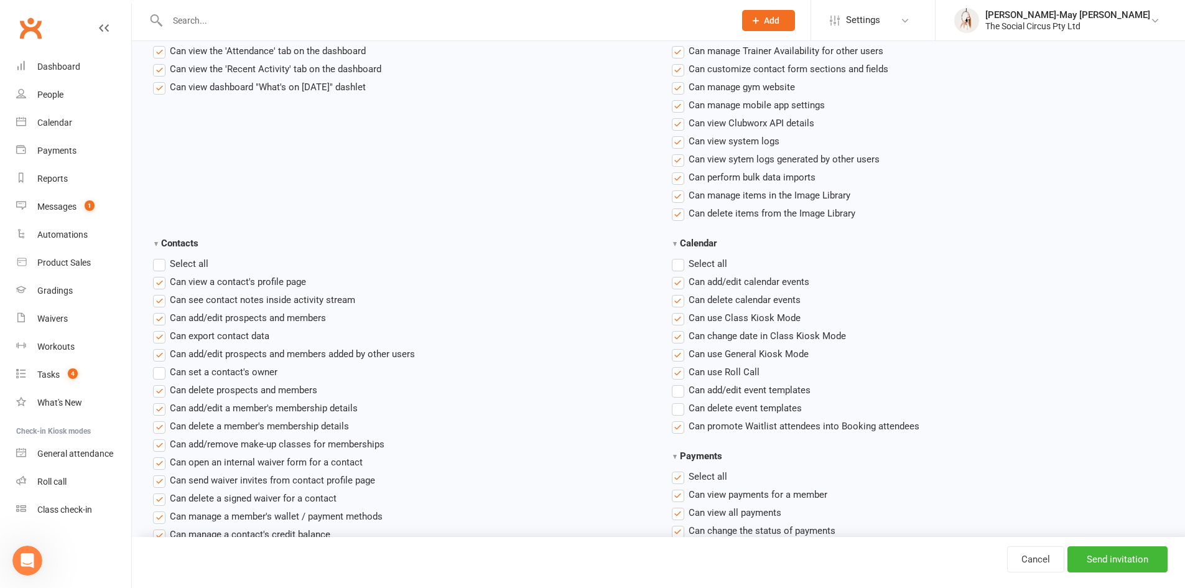
scroll to position [373, 0]
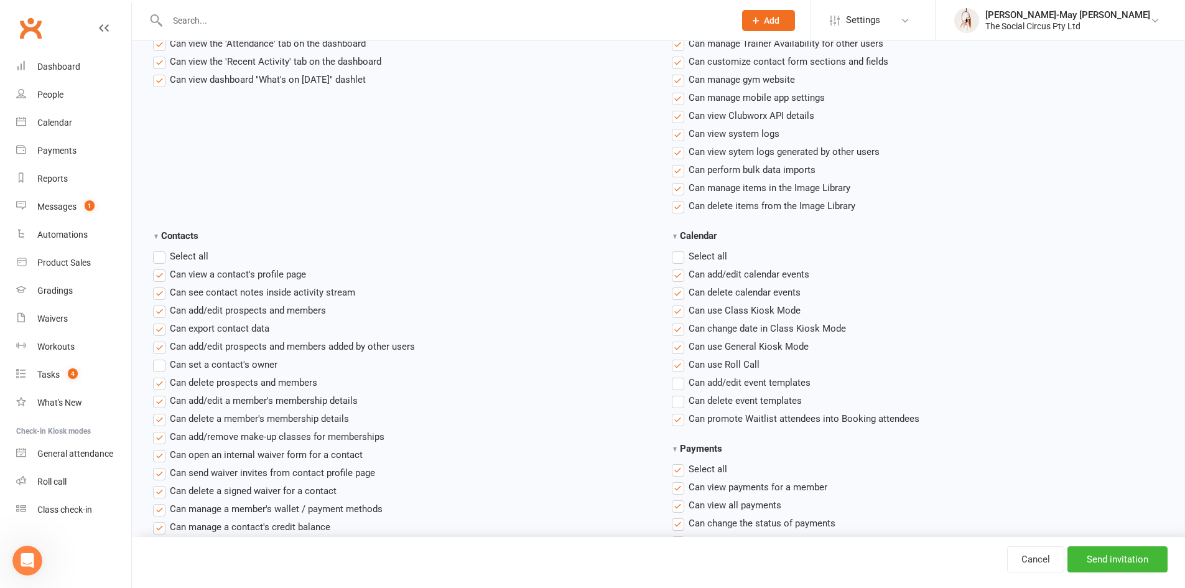
click at [679, 249] on label "Select all" at bounding box center [699, 256] width 55 height 15
click at [679, 249] on input "Calendar" at bounding box center [676, 249] width 8 height 0
click at [159, 259] on label "Select all" at bounding box center [180, 256] width 55 height 15
click at [159, 249] on input "Contacts" at bounding box center [157, 249] width 8 height 0
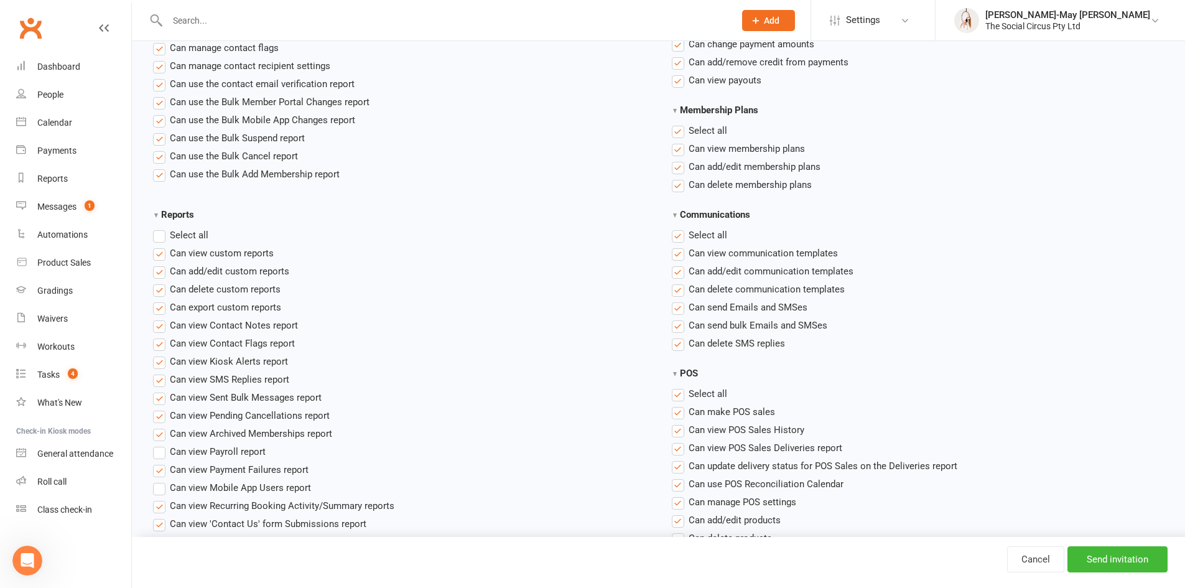
scroll to position [871, 0]
drag, startPoint x: 159, startPoint y: 236, endPoint x: 167, endPoint y: 234, distance: 7.6
click at [160, 236] on label "Select all" at bounding box center [180, 234] width 55 height 15
click at [160, 227] on input "Reports" at bounding box center [157, 227] width 8 height 0
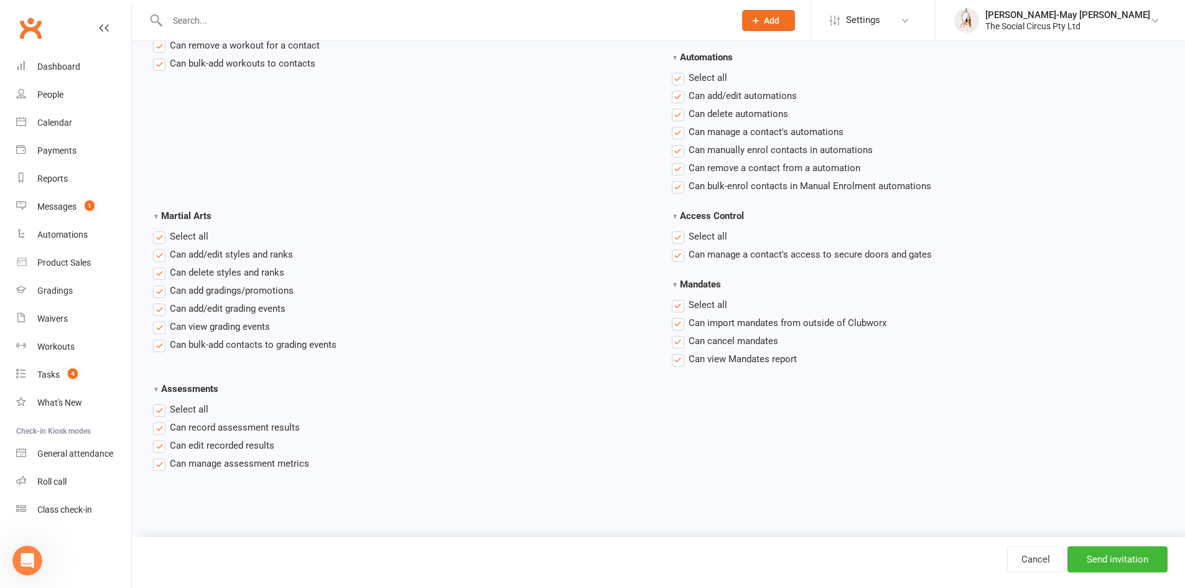
scroll to position [1753, 0]
click at [1118, 560] on input "Send invitation" at bounding box center [1117, 559] width 100 height 26
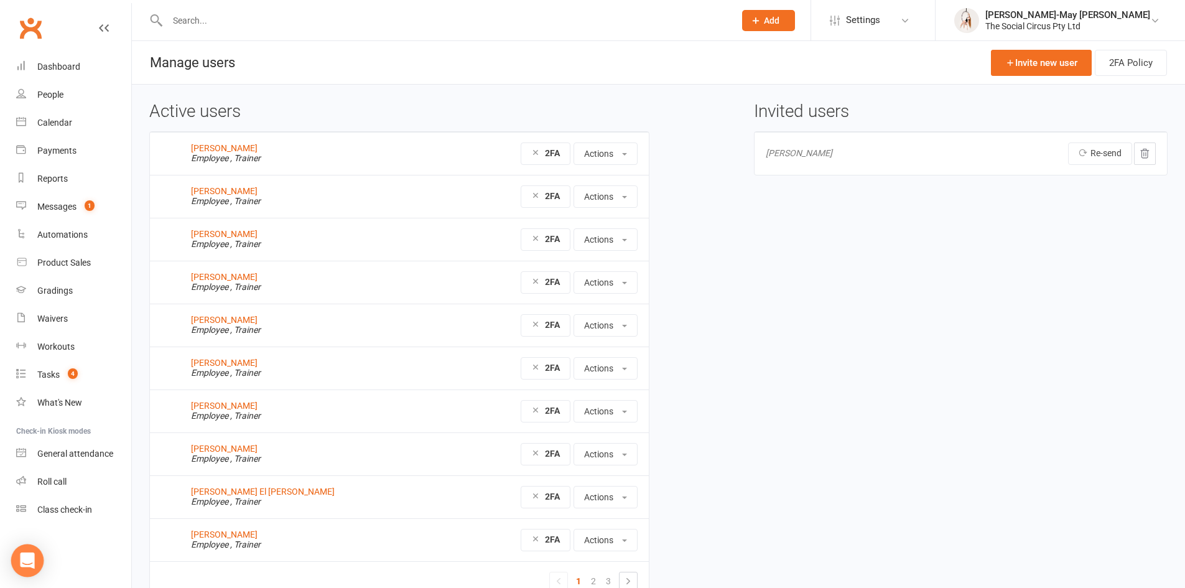
click at [22, 556] on icon "Open Intercom Messenger" at bounding box center [27, 560] width 14 height 16
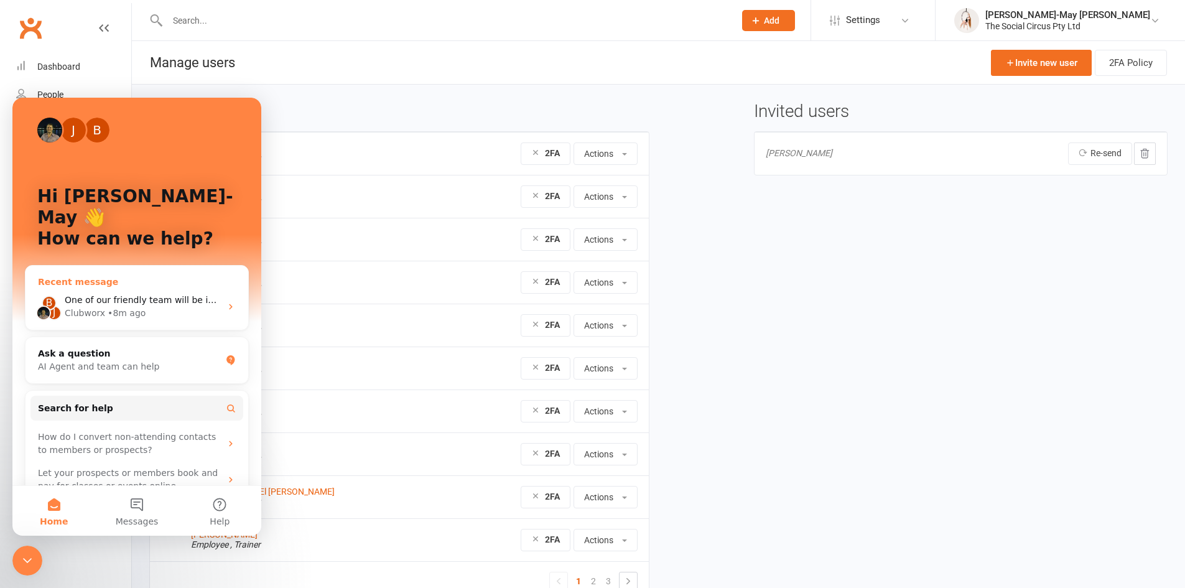
click at [192, 295] on span "One of our friendly team will be in touch as soon as possible.🙂 ​ Please note t…" at bounding box center [416, 300] width 703 height 10
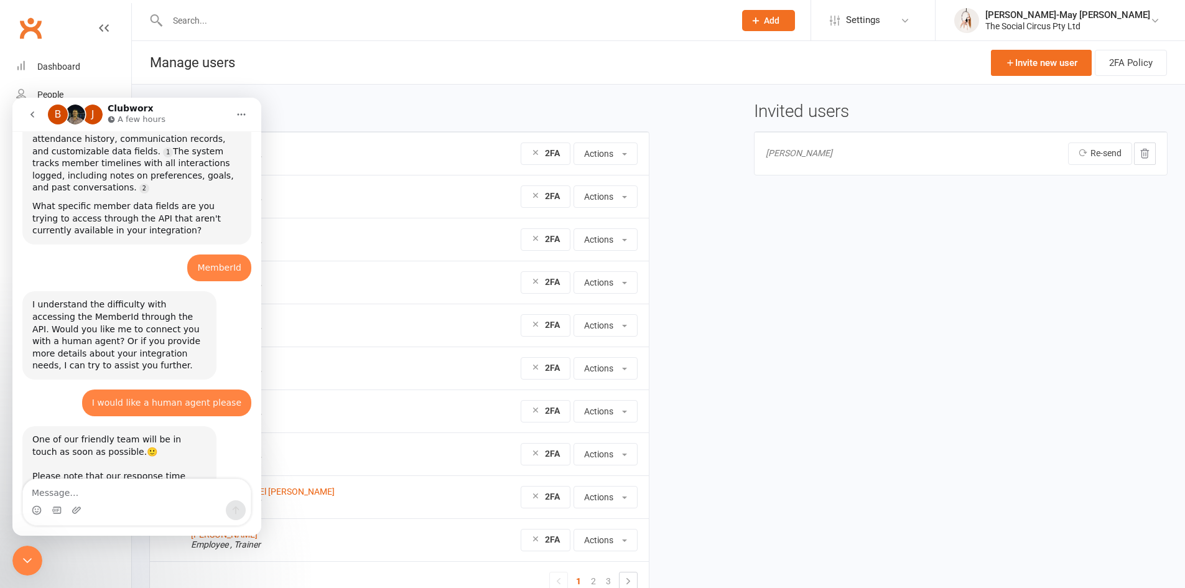
scroll to position [1027, 0]
click at [131, 487] on textarea "Message…" at bounding box center [137, 489] width 228 height 21
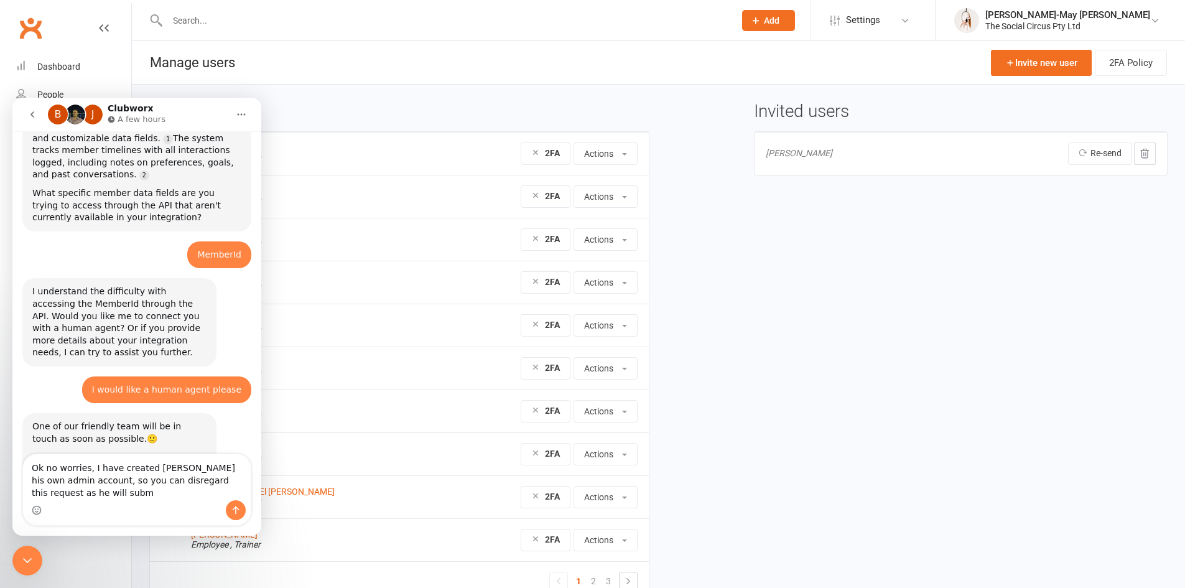
scroll to position [1052, 0]
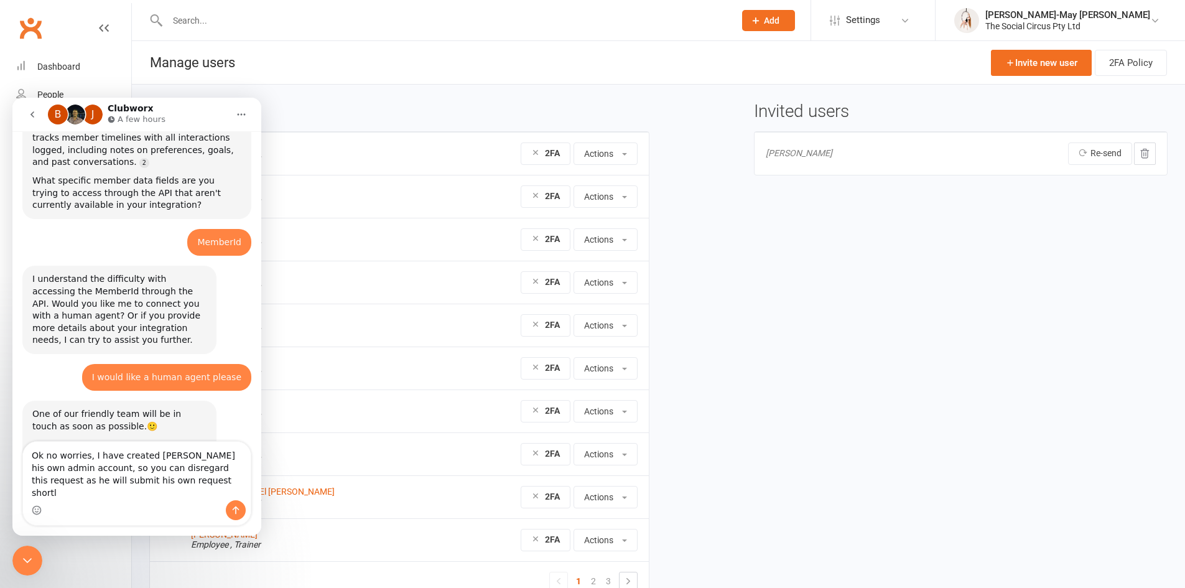
type textarea "Ok no worries, I have created Pat his own admin account, so you can disregard t…"
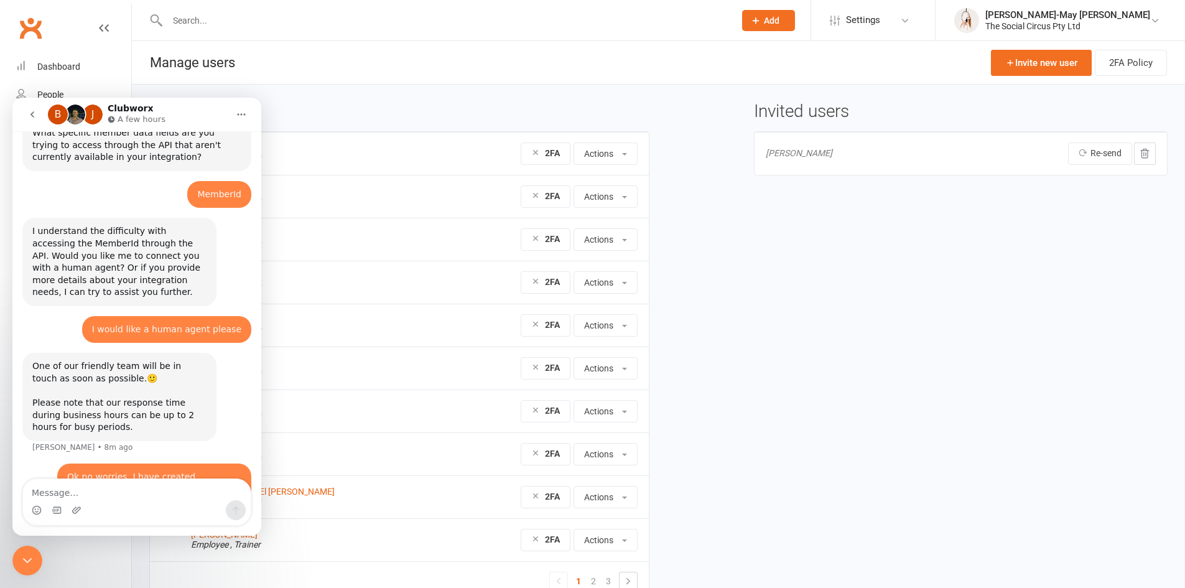
scroll to position [1101, 0]
click at [26, 558] on icon "Close Intercom Messenger" at bounding box center [27, 560] width 15 height 15
